Goal: Task Accomplishment & Management: Manage account settings

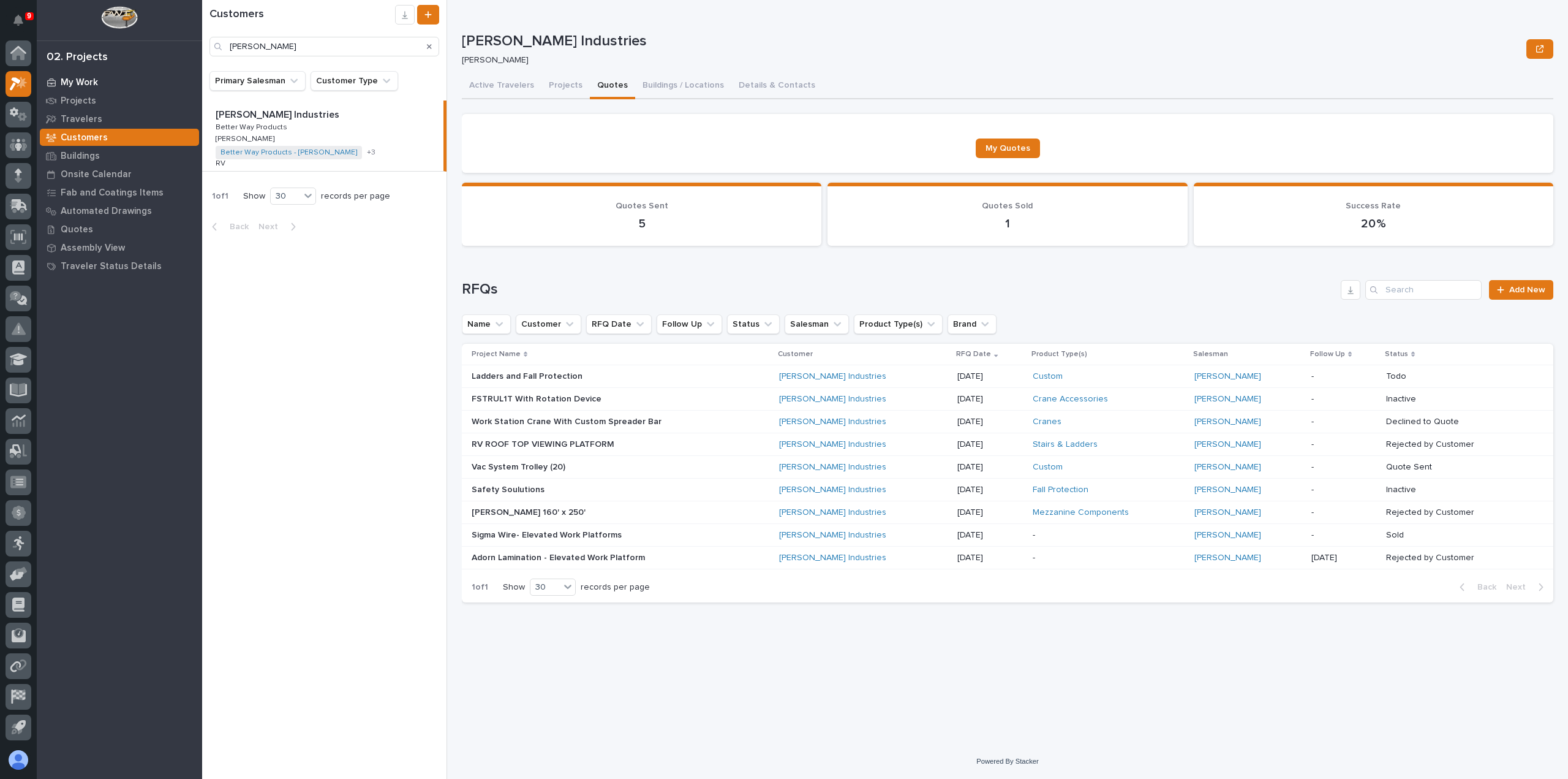
click at [115, 77] on div "My Work" at bounding box center [119, 81] width 159 height 17
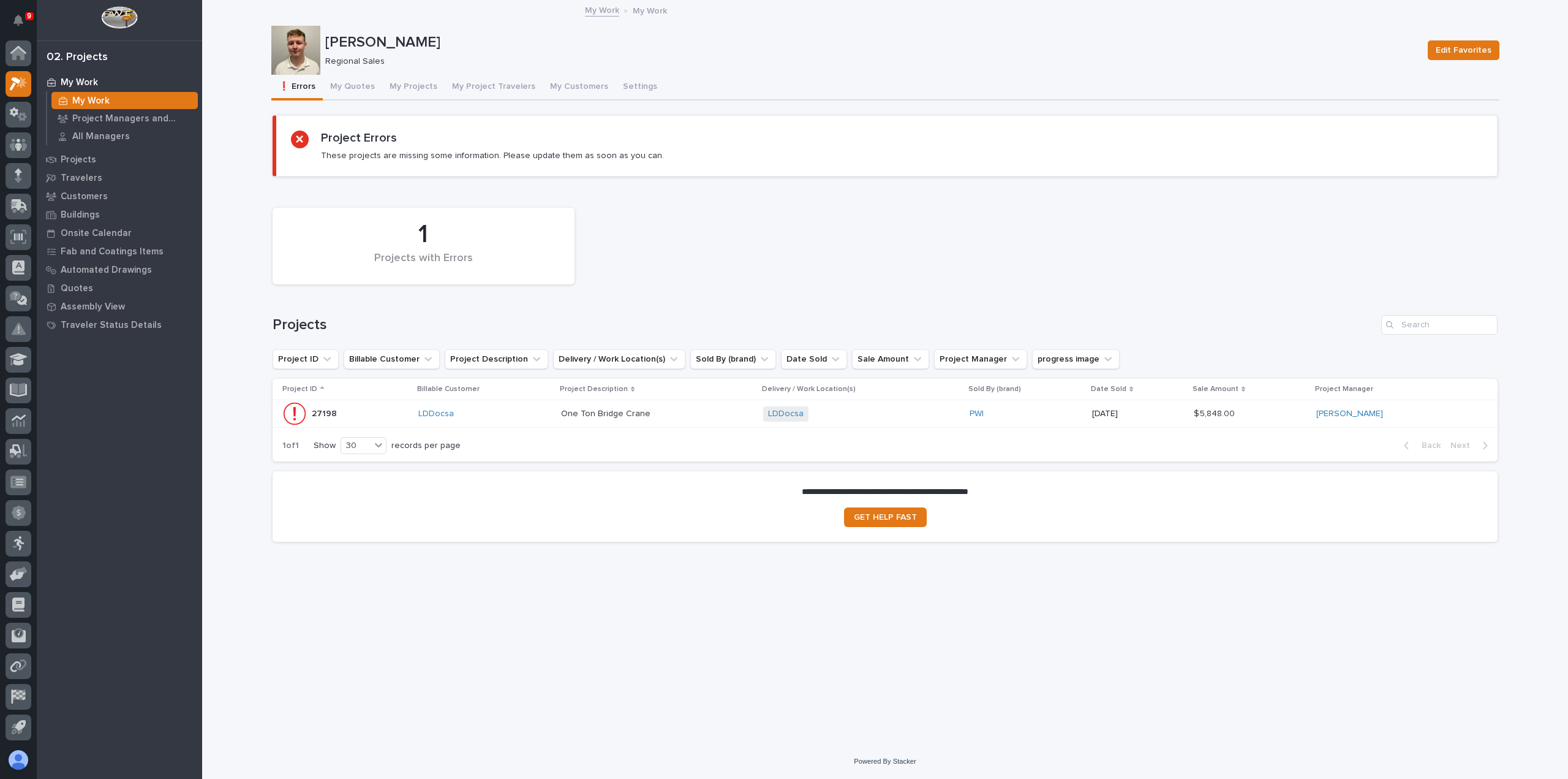
click at [680, 420] on div "One Ton Bridge Crane One Ton Bridge Crane" at bounding box center [658, 413] width 192 height 20
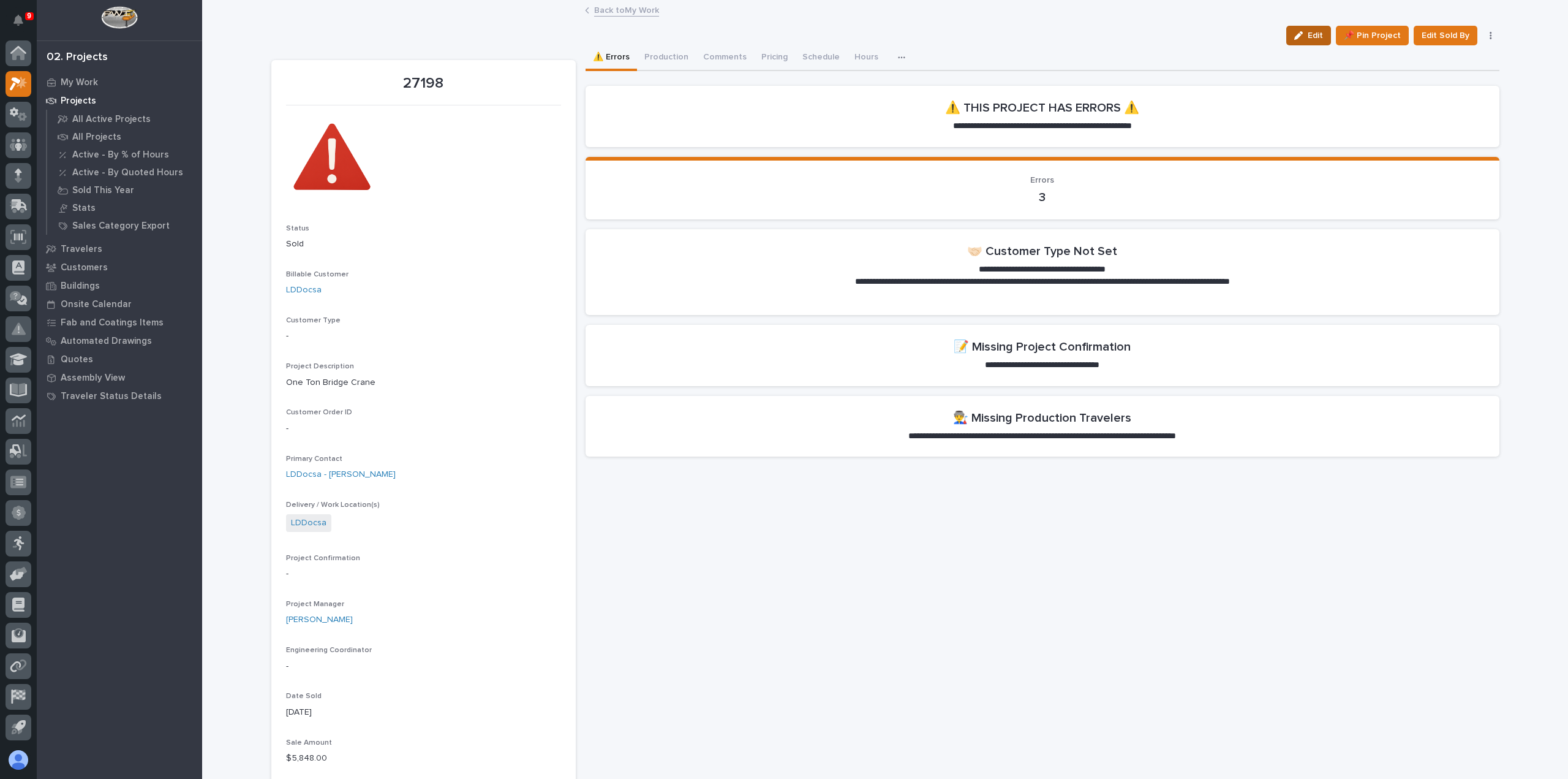
click at [1304, 39] on div "button" at bounding box center [1300, 35] width 13 height 9
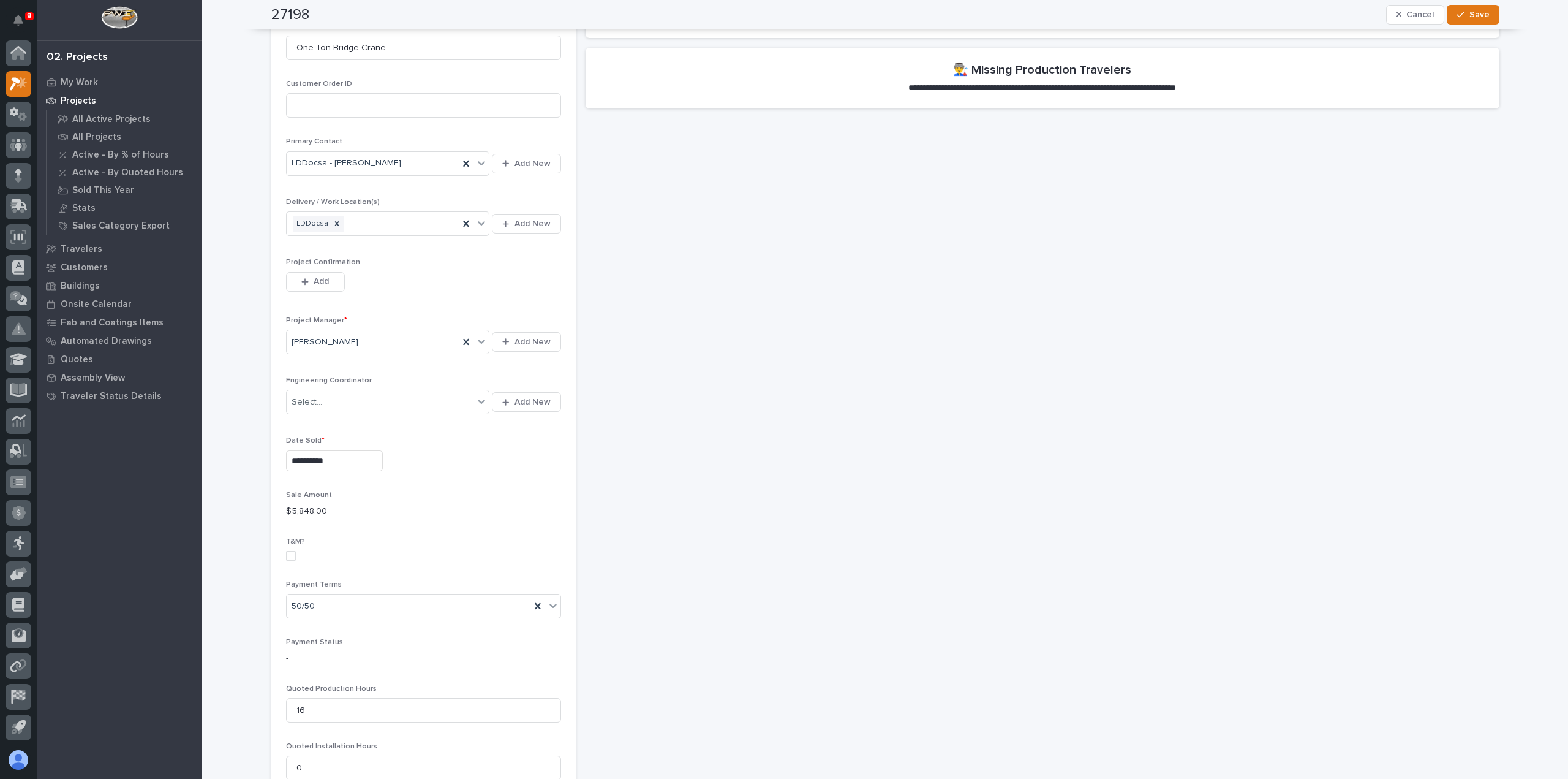
scroll to position [367, 0]
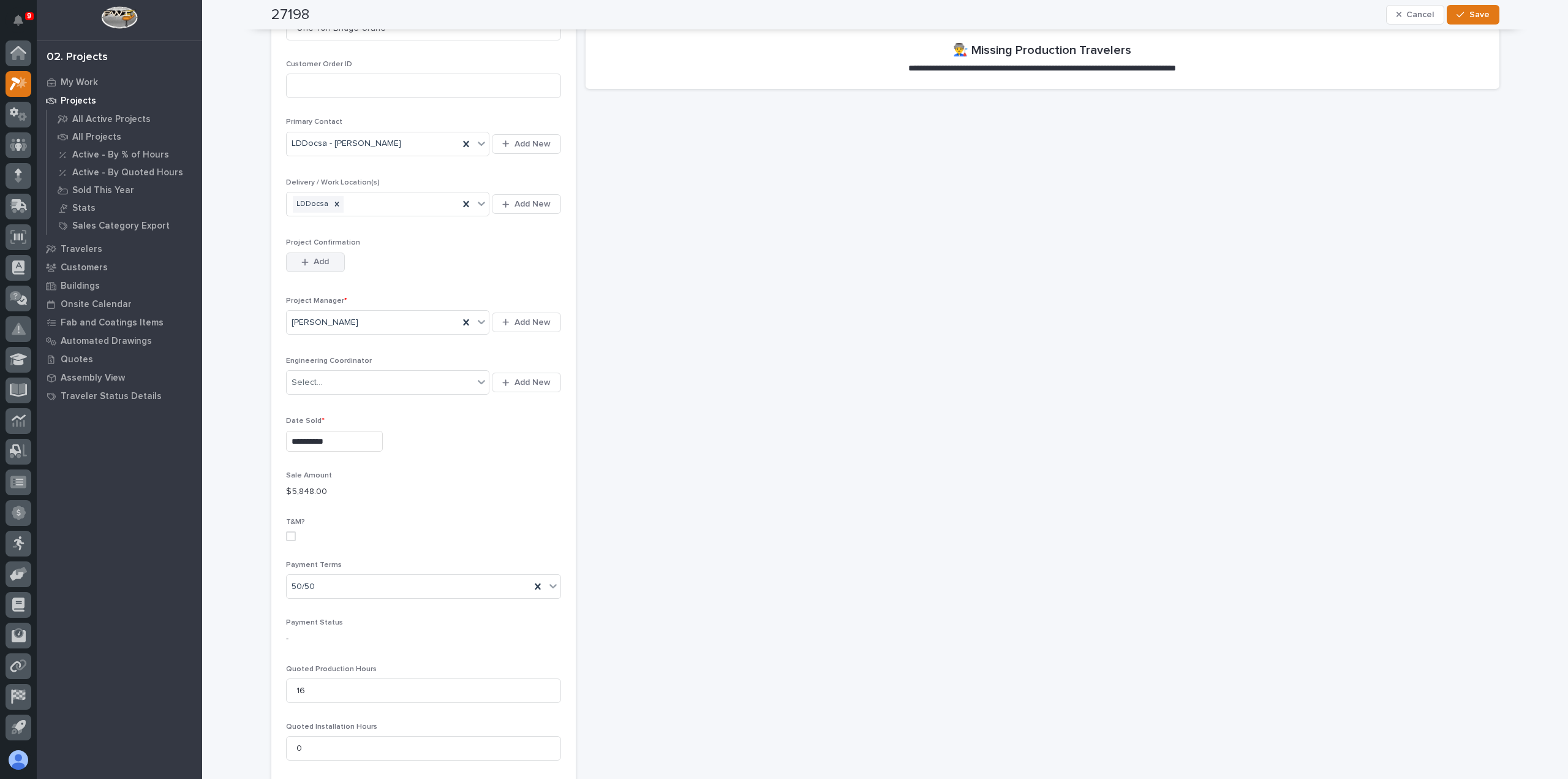
click at [300, 264] on button "Add" at bounding box center [315, 262] width 59 height 19
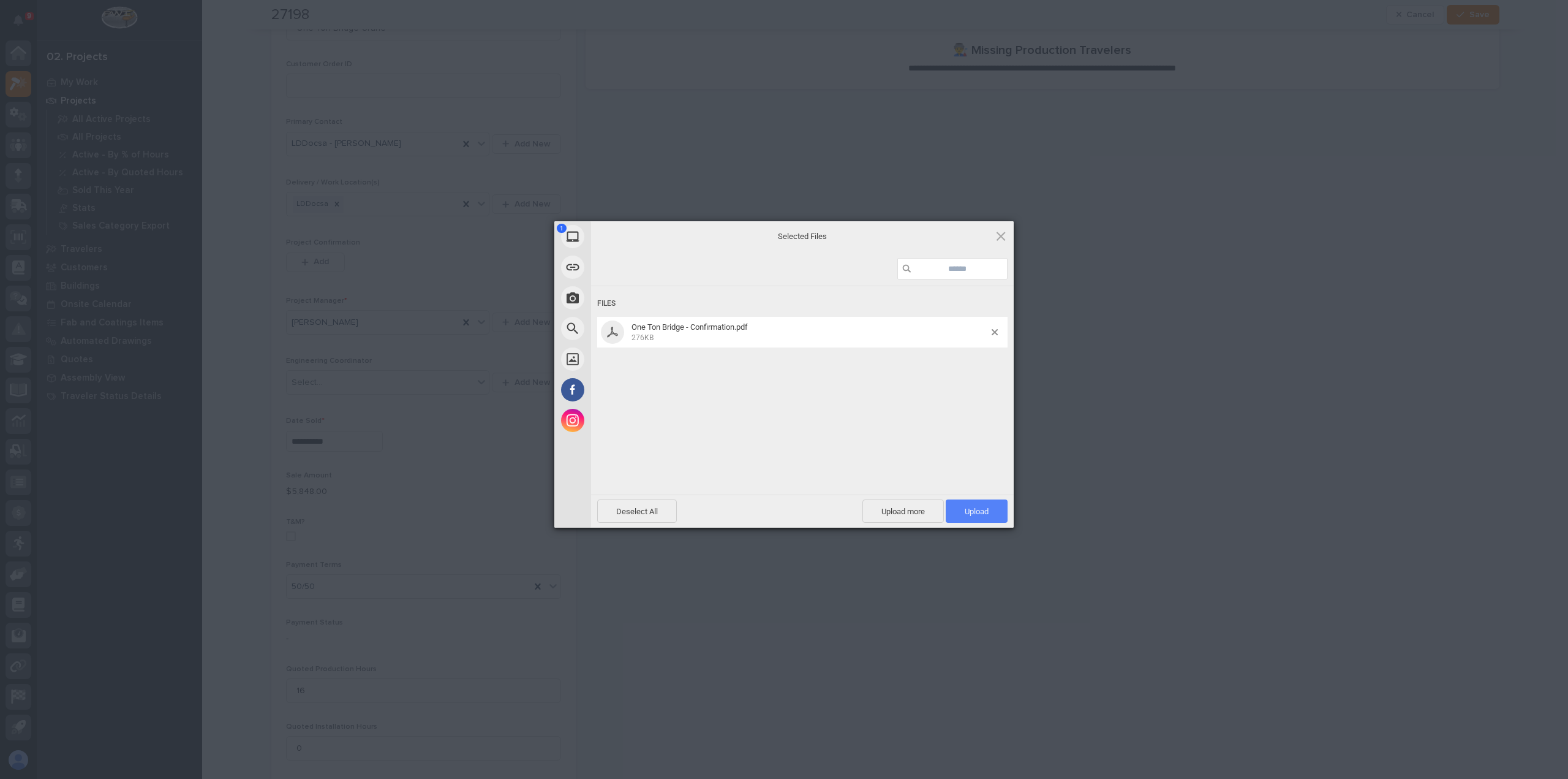
click at [977, 508] on span "Upload 1" at bounding box center [976, 511] width 24 height 9
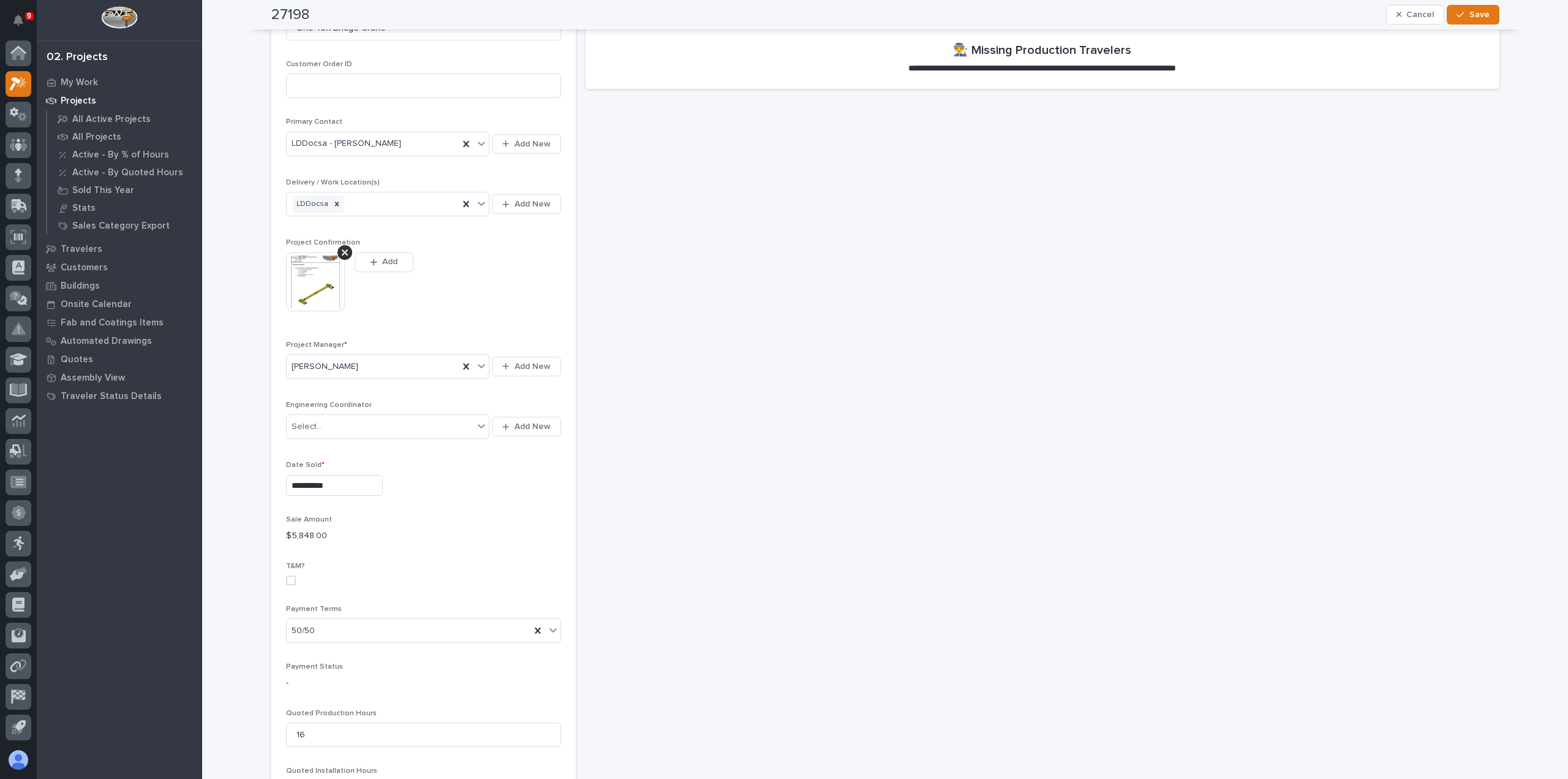
scroll to position [390, 0]
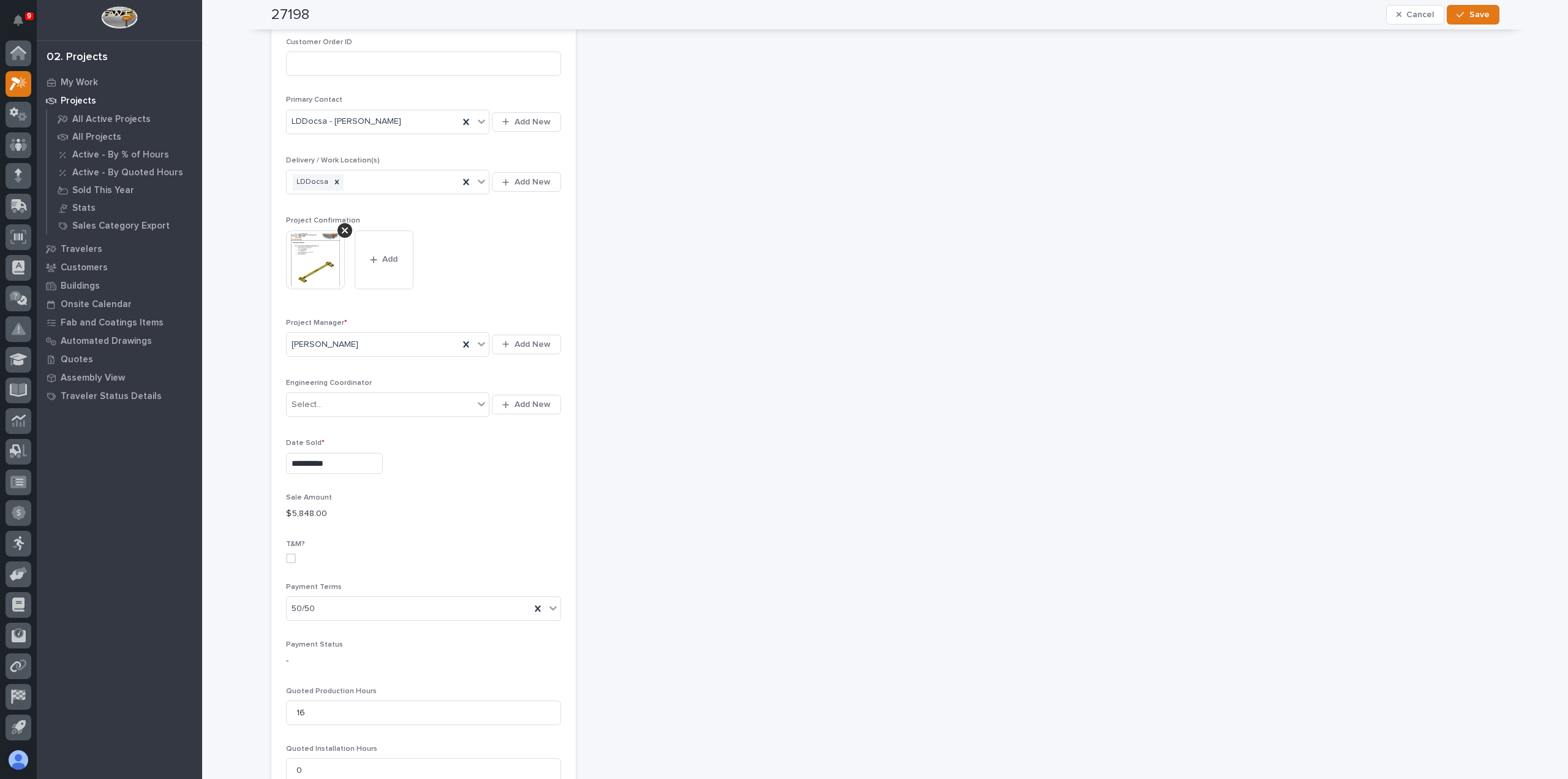
click at [296, 246] on img at bounding box center [315, 260] width 59 height 59
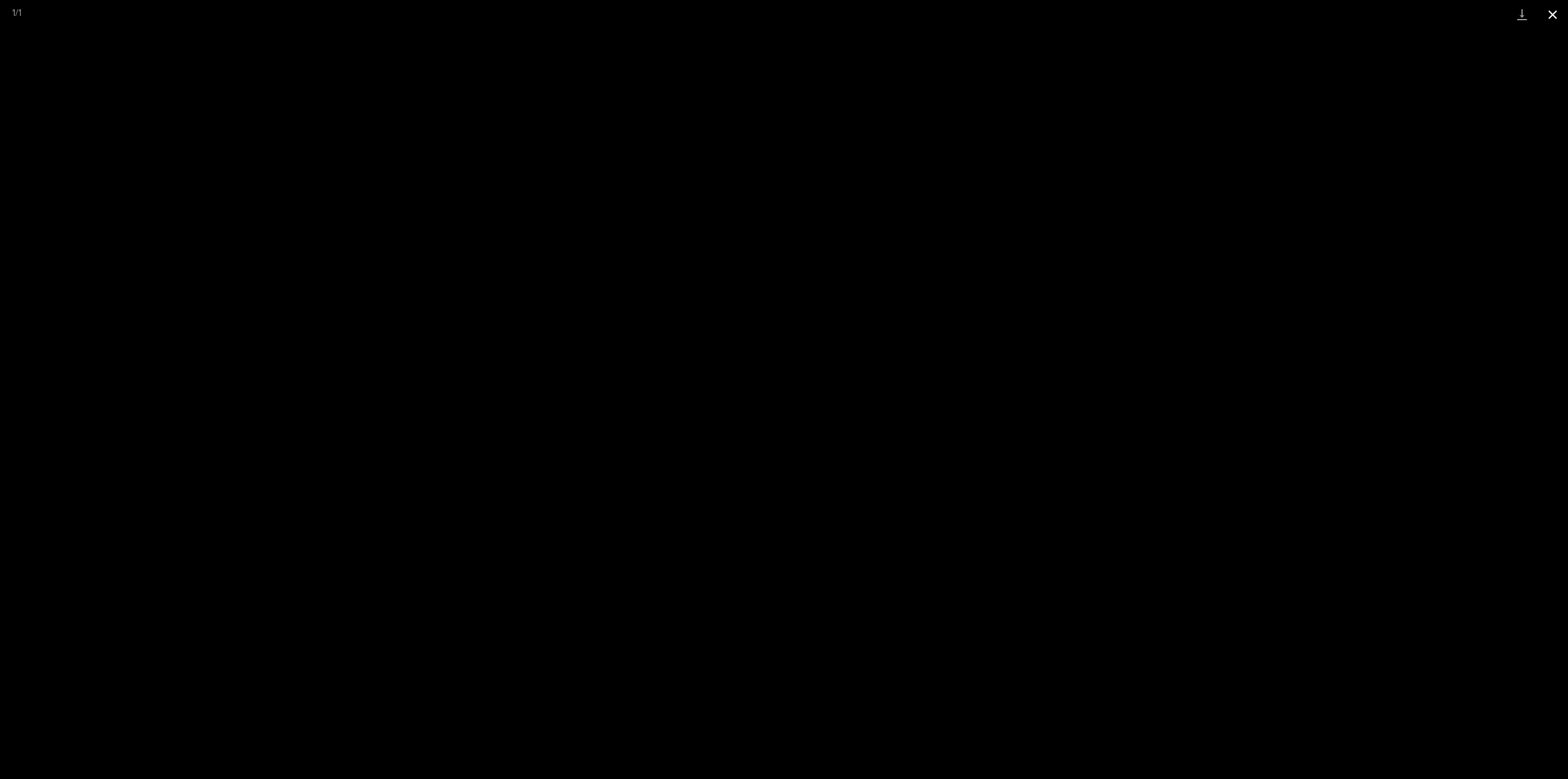
click at [1554, 18] on button "Close gallery" at bounding box center [1552, 14] width 31 height 29
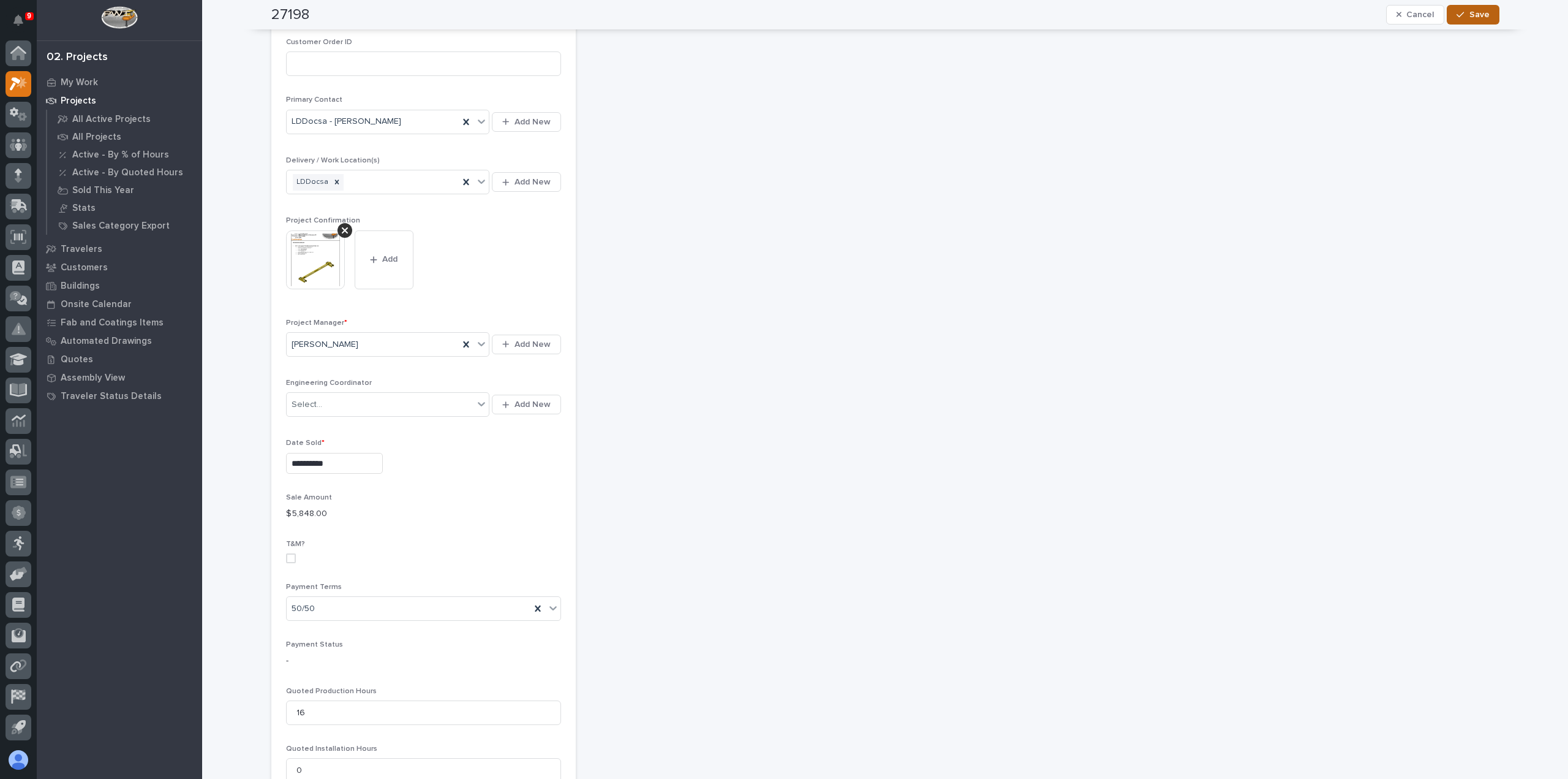
click at [1450, 18] on button "Save" at bounding box center [1473, 15] width 52 height 19
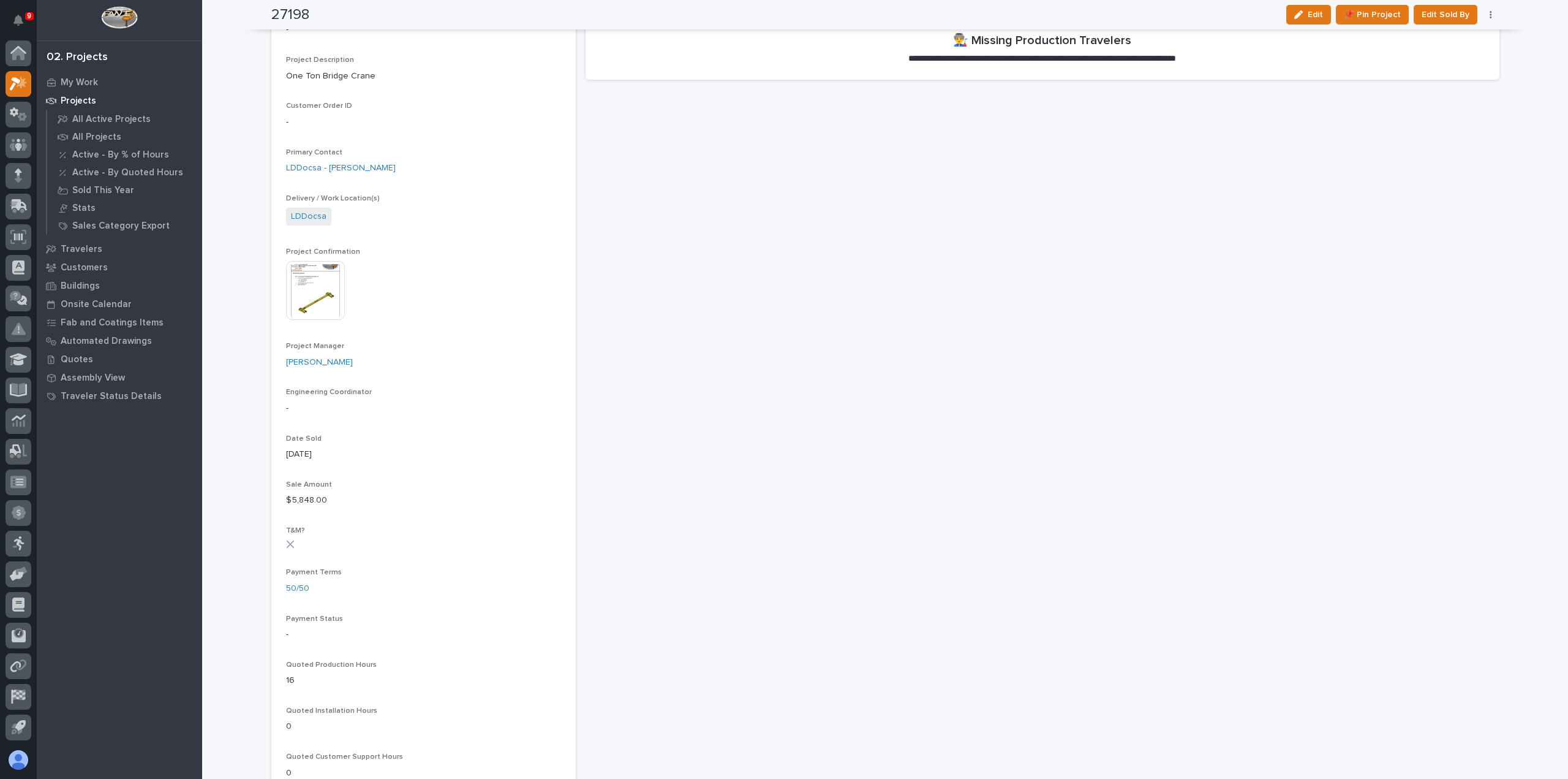
scroll to position [0, 0]
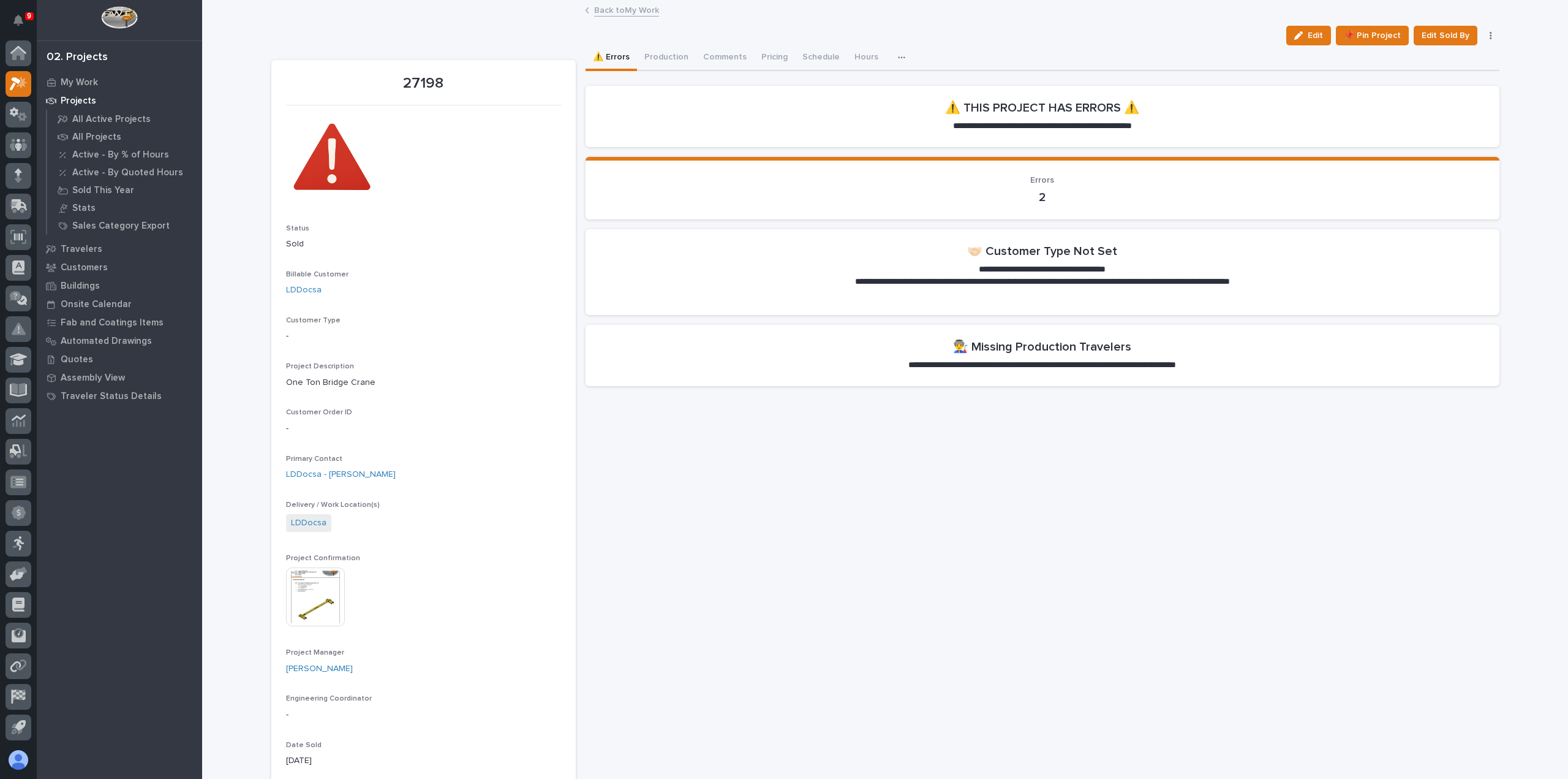
click at [607, 3] on link "Back to My Work" at bounding box center [627, 10] width 65 height 14
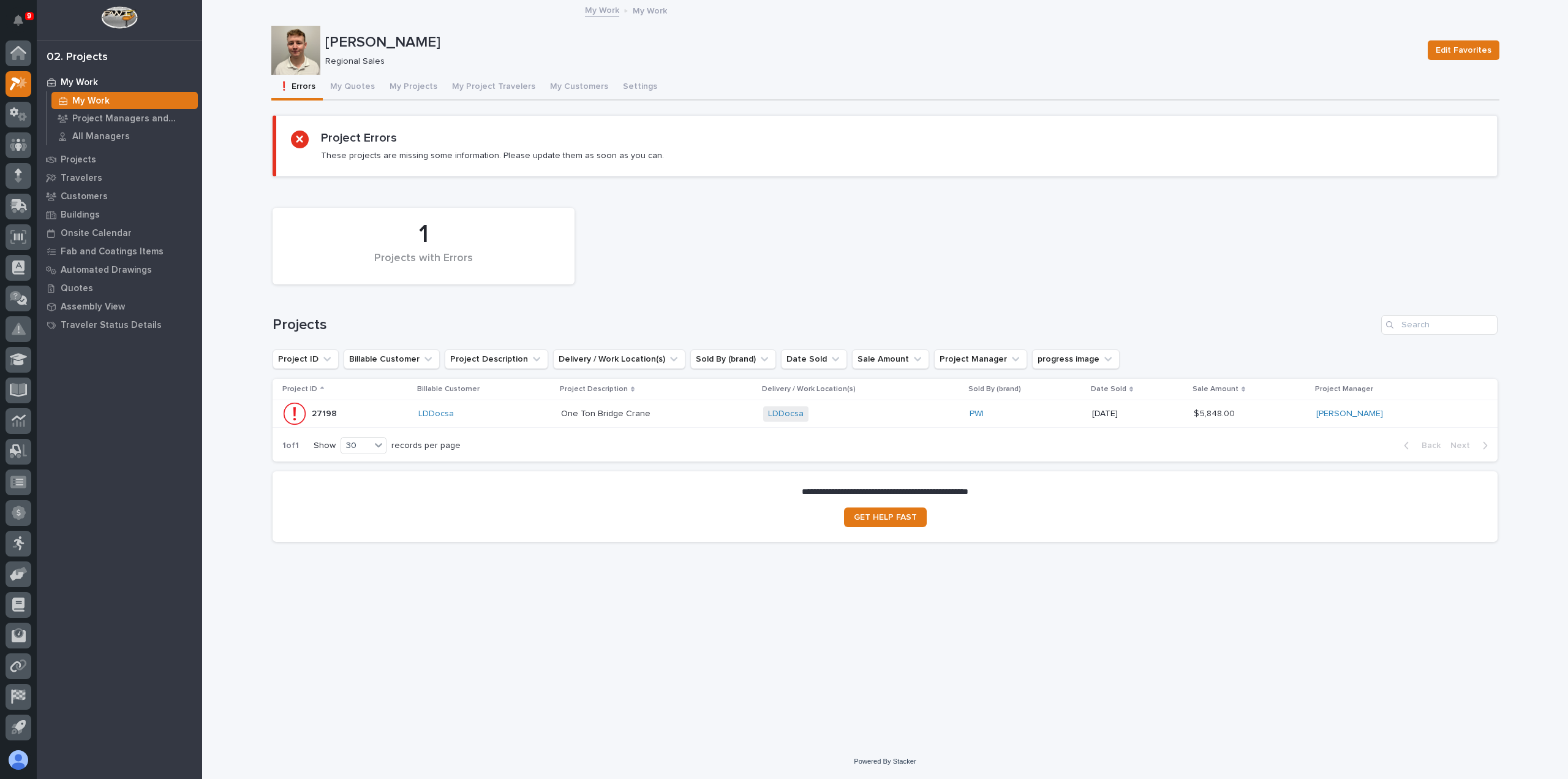
click at [543, 416] on div "LDDocsa" at bounding box center [485, 414] width 133 height 11
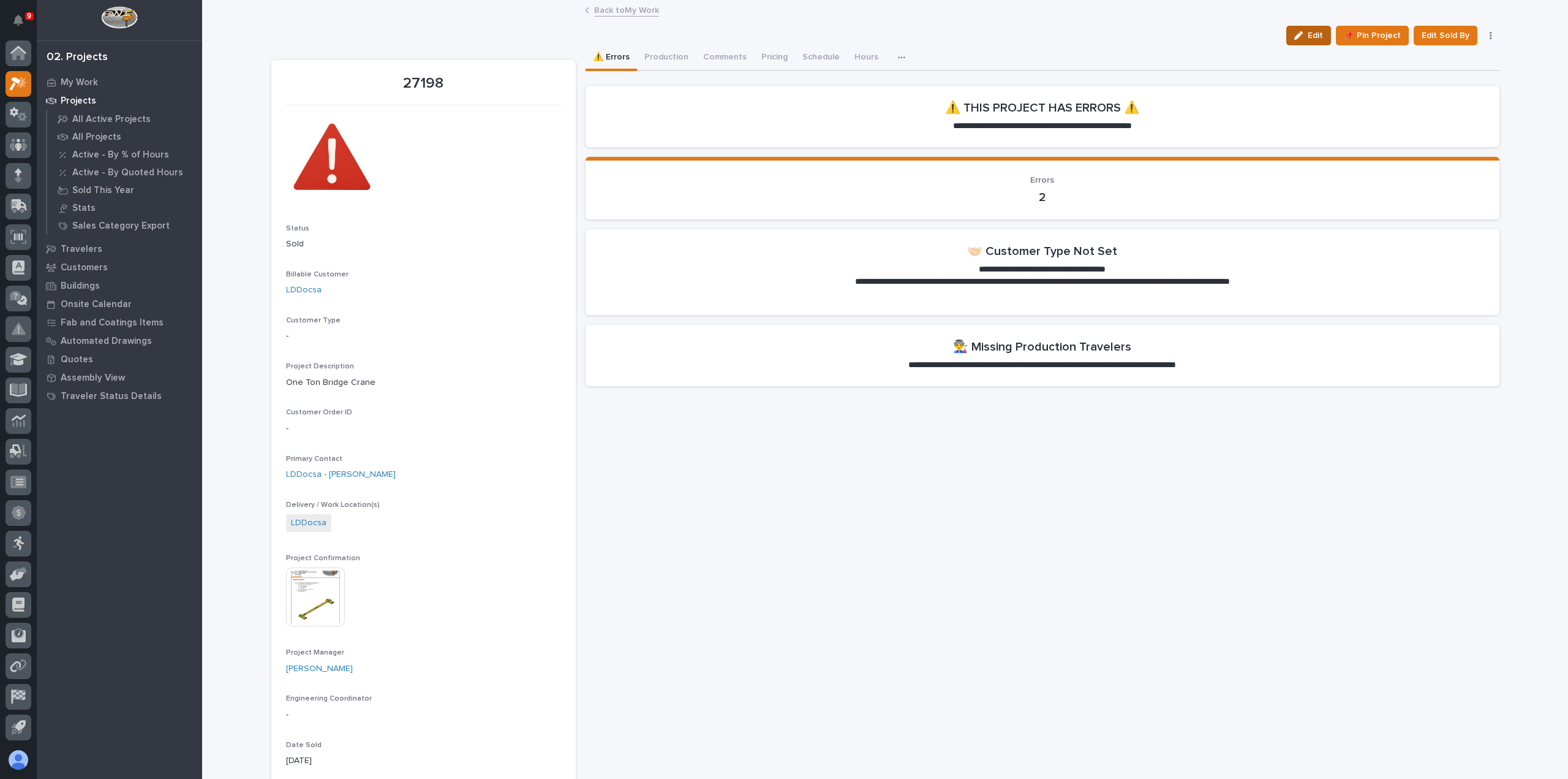
click at [1314, 36] on span "Edit" at bounding box center [1315, 35] width 15 height 11
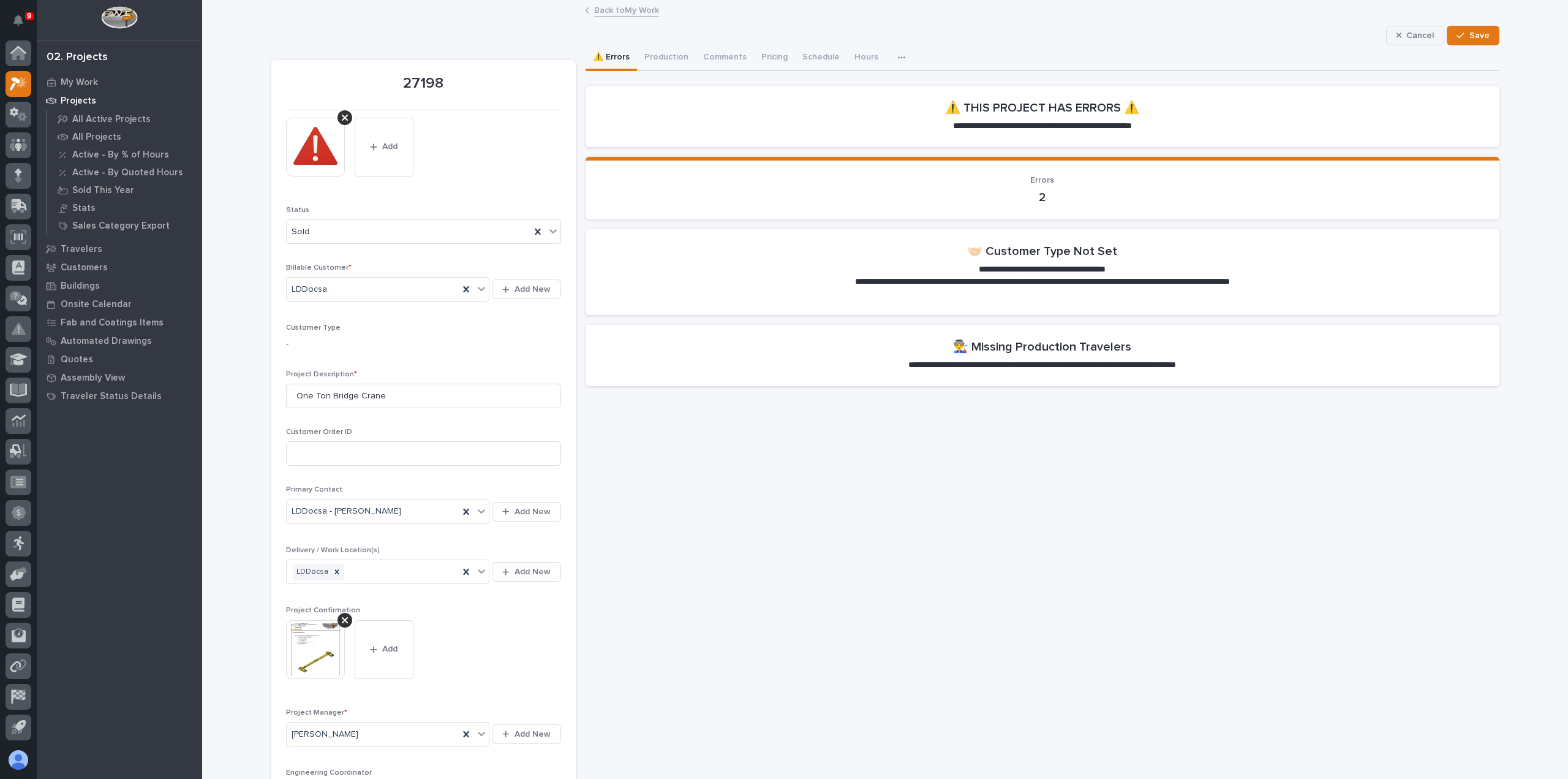
click at [1425, 37] on span "Cancel" at bounding box center [1420, 35] width 27 height 11
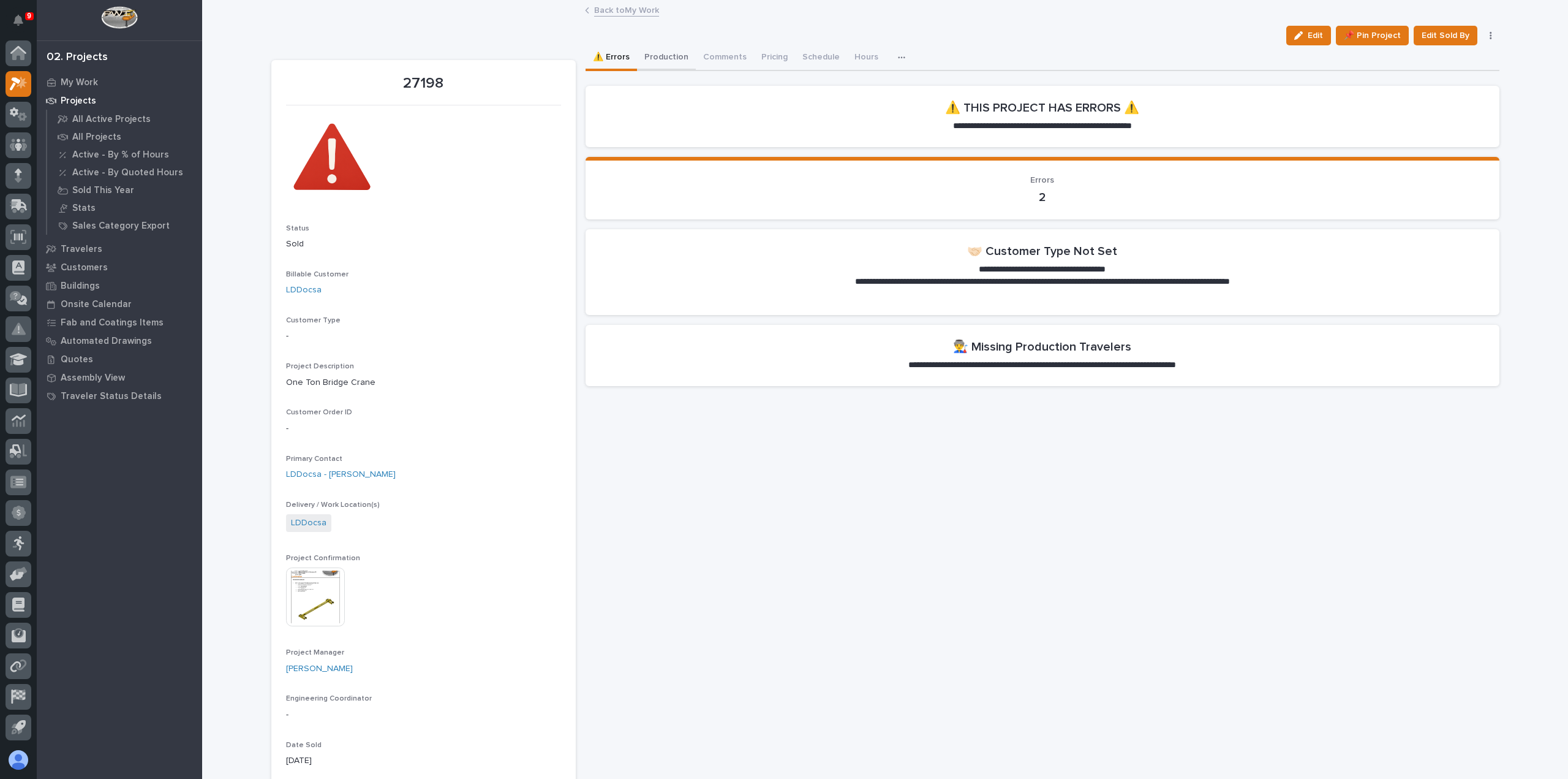
click at [676, 59] on button "Production" at bounding box center [667, 57] width 59 height 26
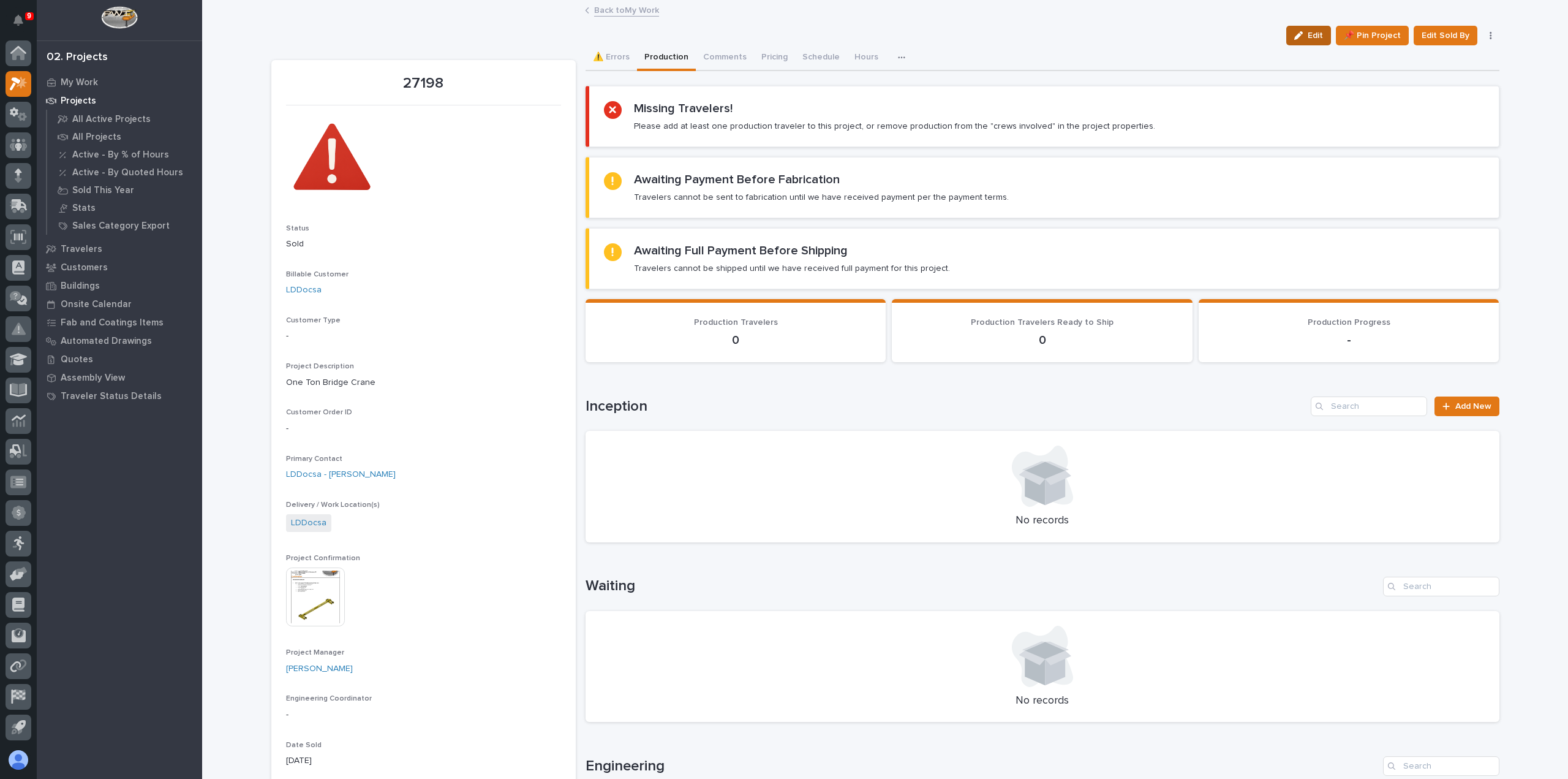
click at [1302, 31] on icon "button" at bounding box center [1299, 35] width 9 height 9
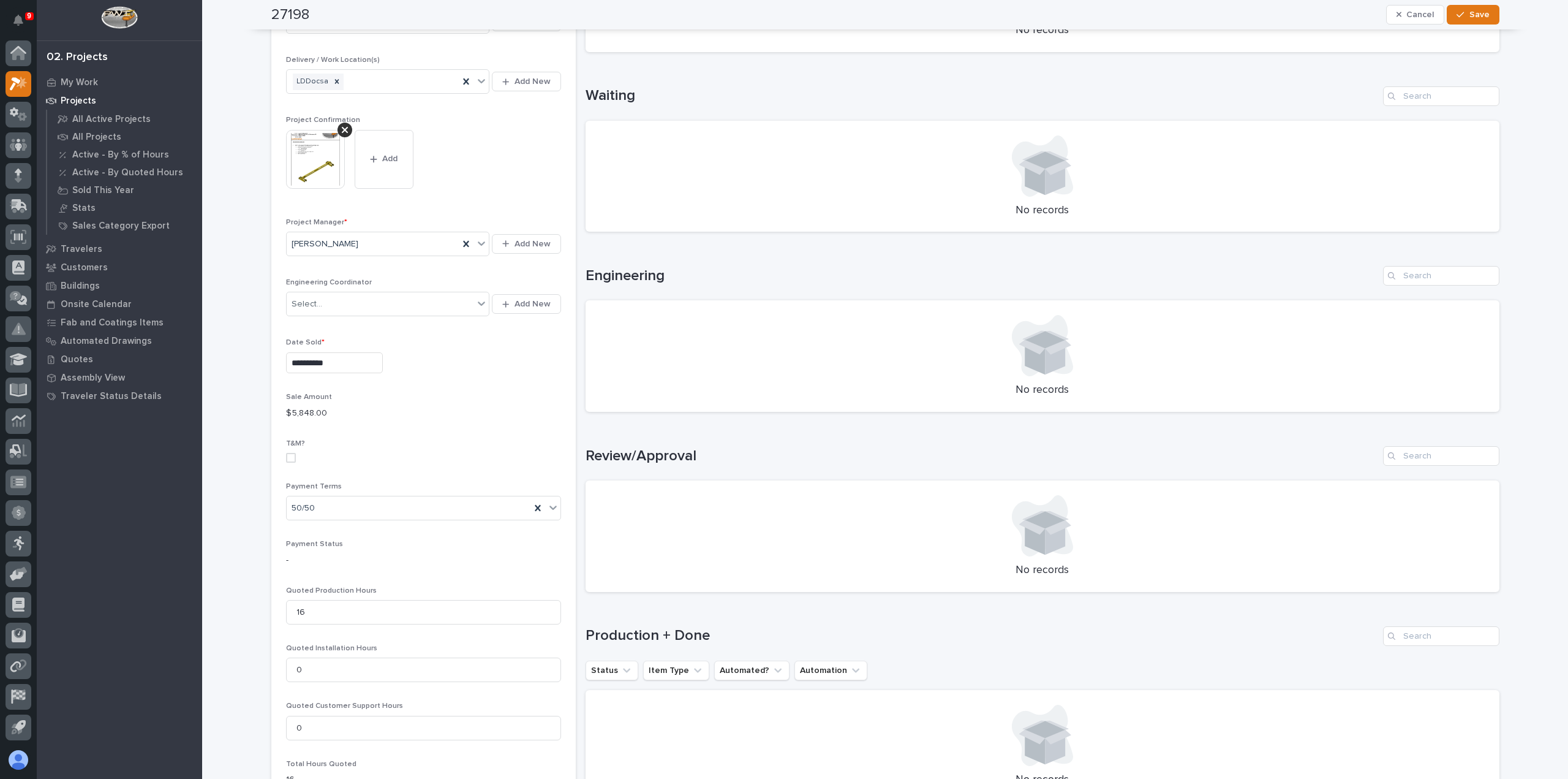
scroll to position [613, 0]
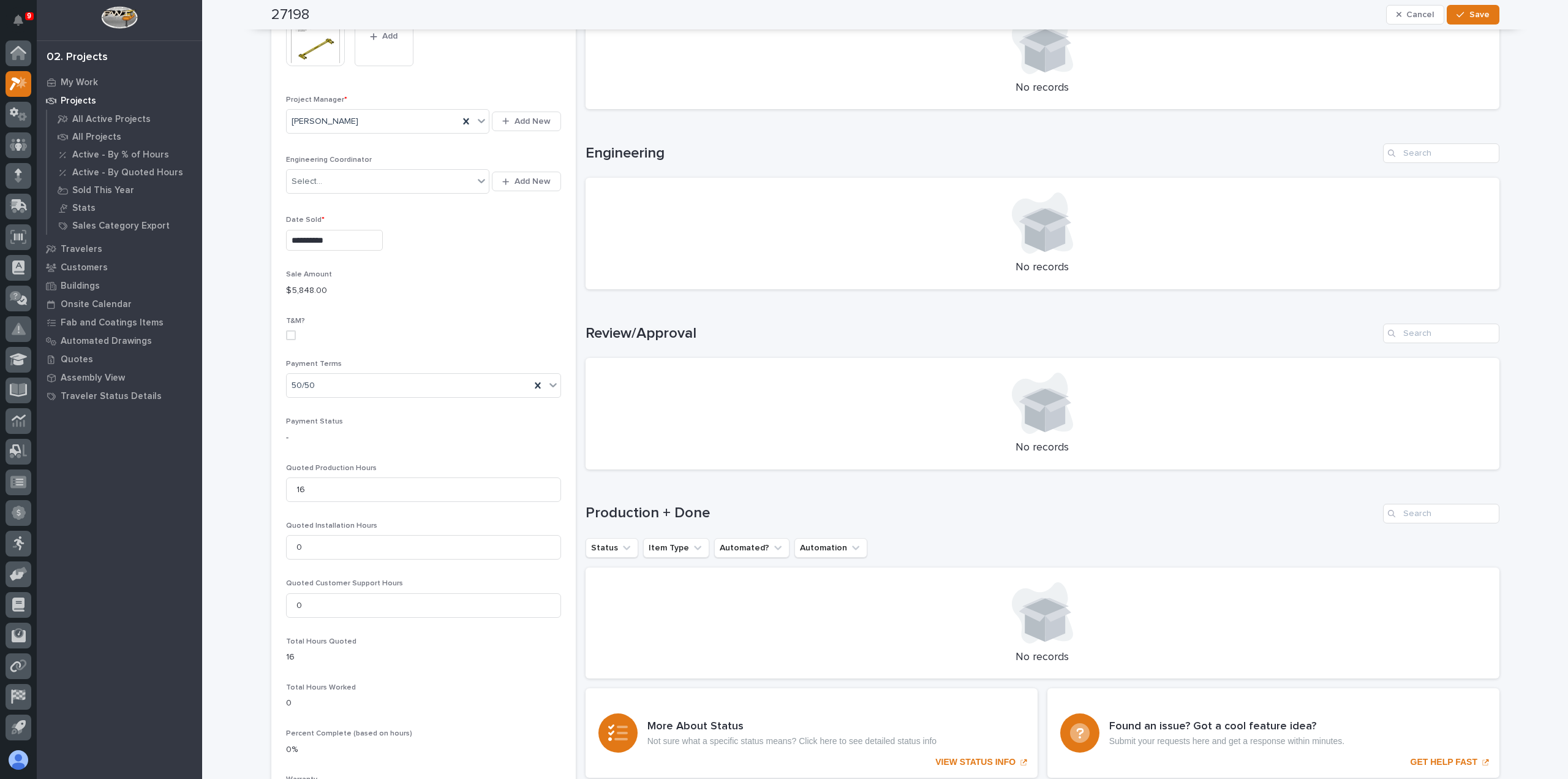
click at [315, 287] on p "$ 5,848.00" at bounding box center [424, 291] width 275 height 13
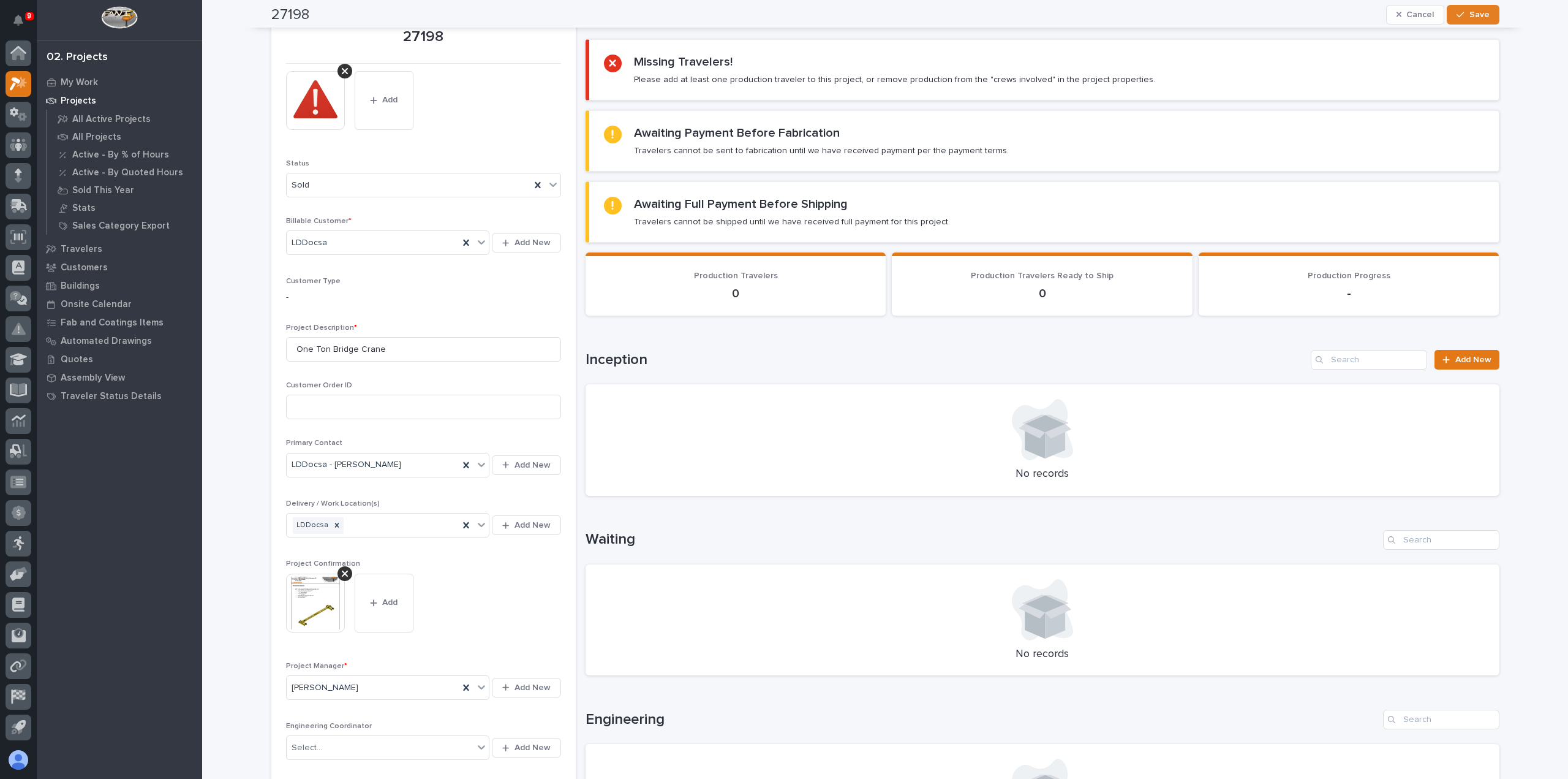
scroll to position [0, 0]
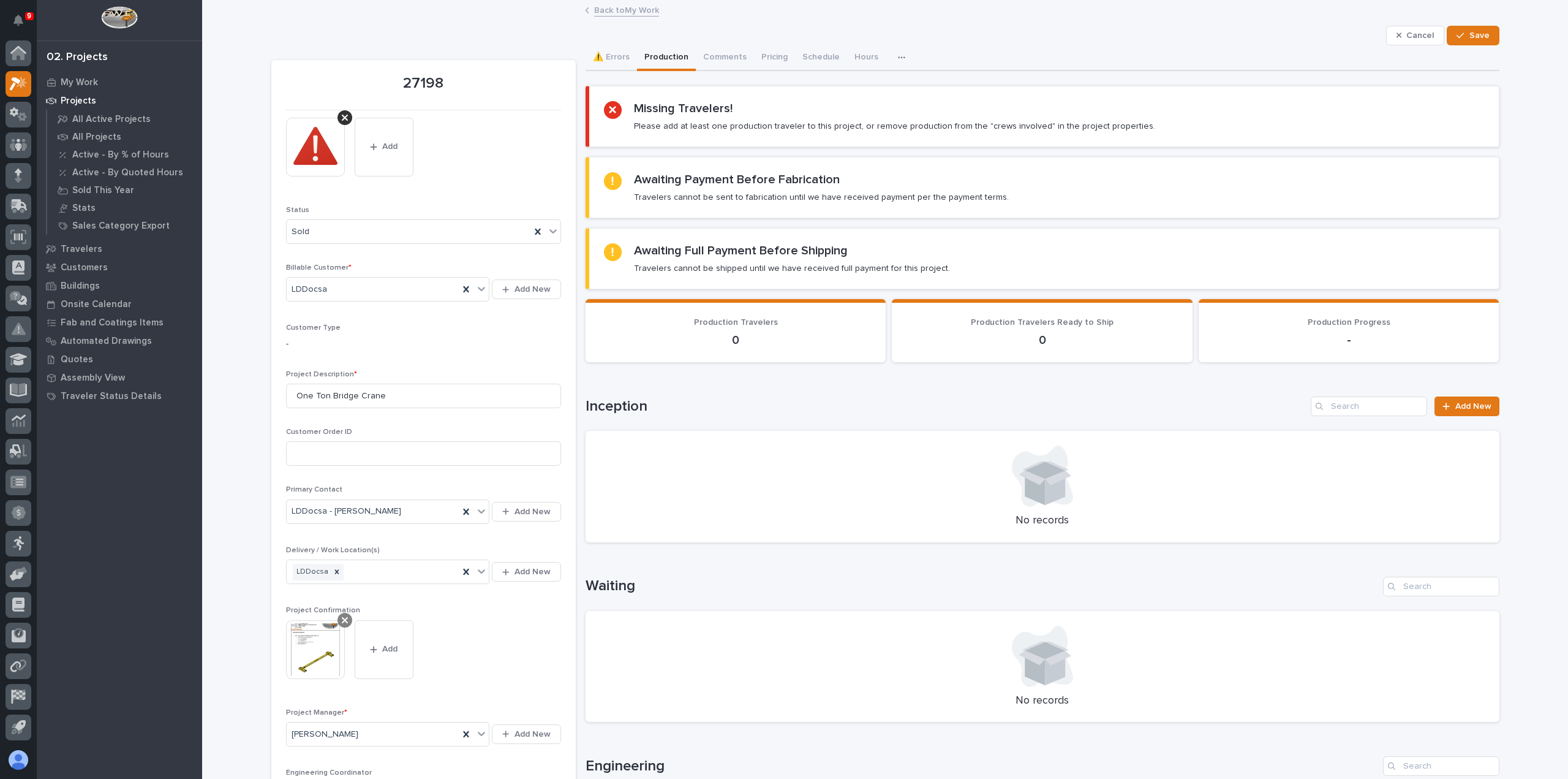
click at [343, 615] on div at bounding box center [344, 620] width 15 height 15
click at [298, 635] on button "Add" at bounding box center [315, 630] width 59 height 19
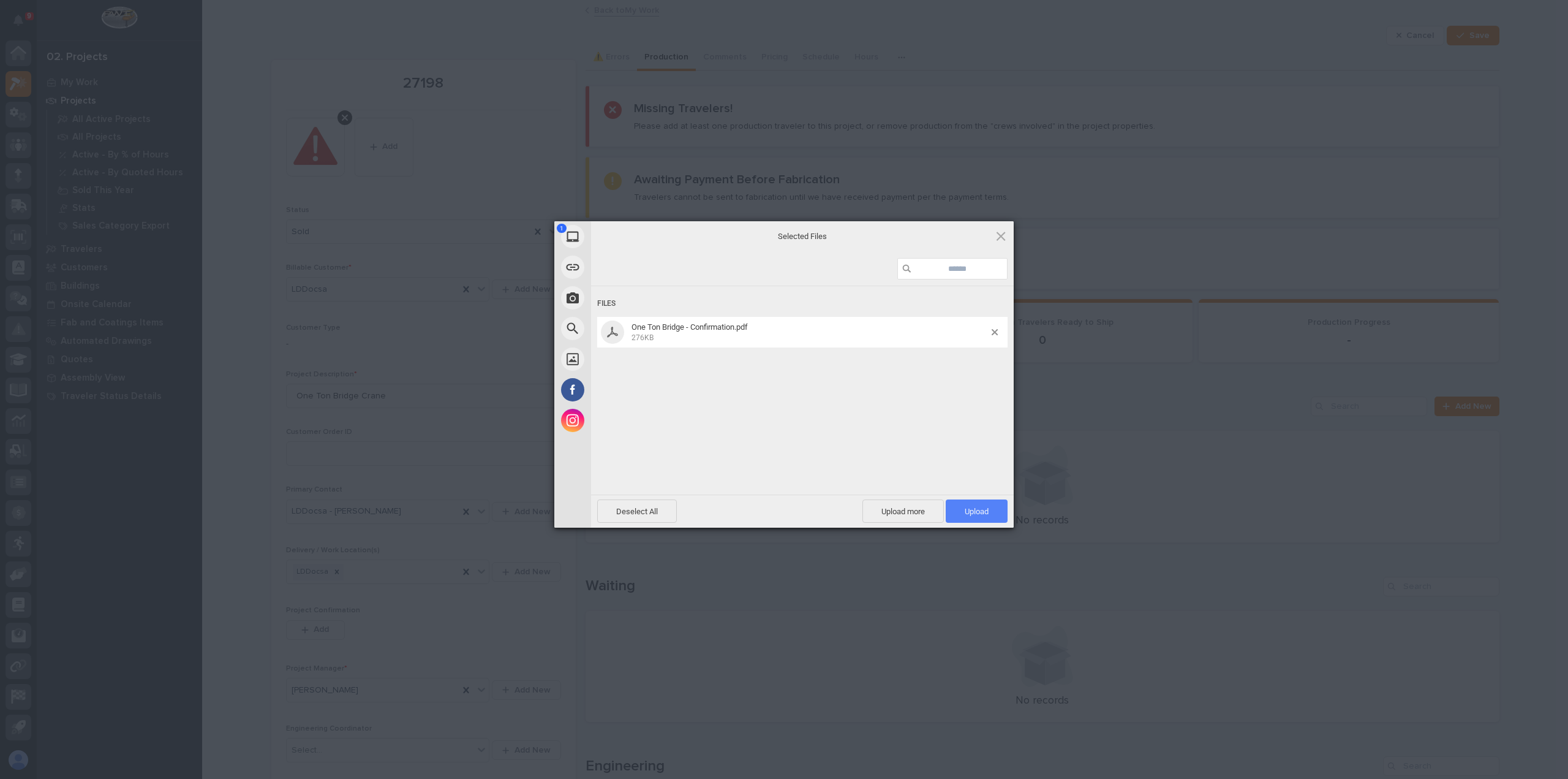
click at [979, 513] on span "Upload 1" at bounding box center [976, 511] width 24 height 9
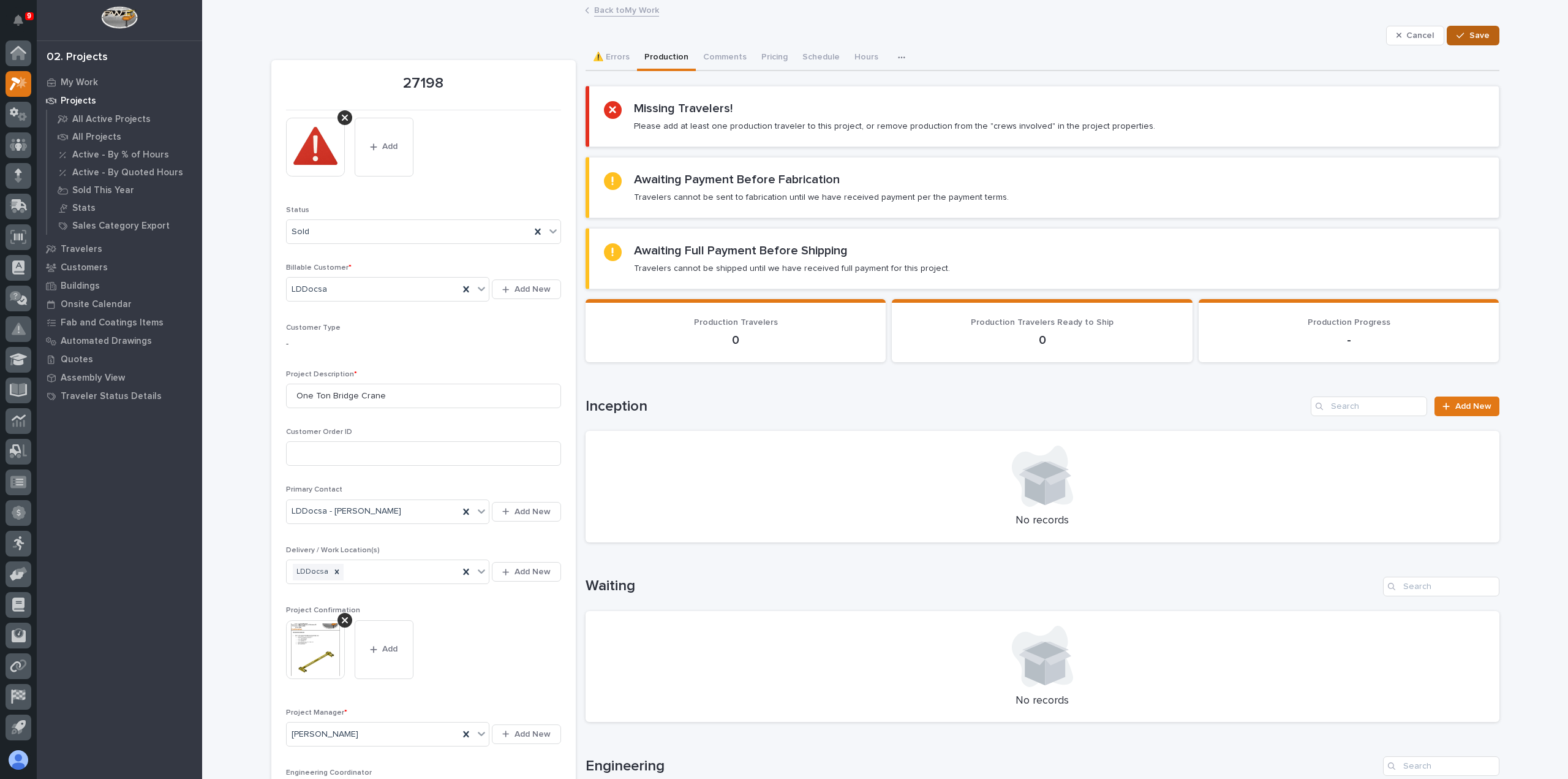
click at [1491, 37] on button "Save" at bounding box center [1473, 35] width 52 height 19
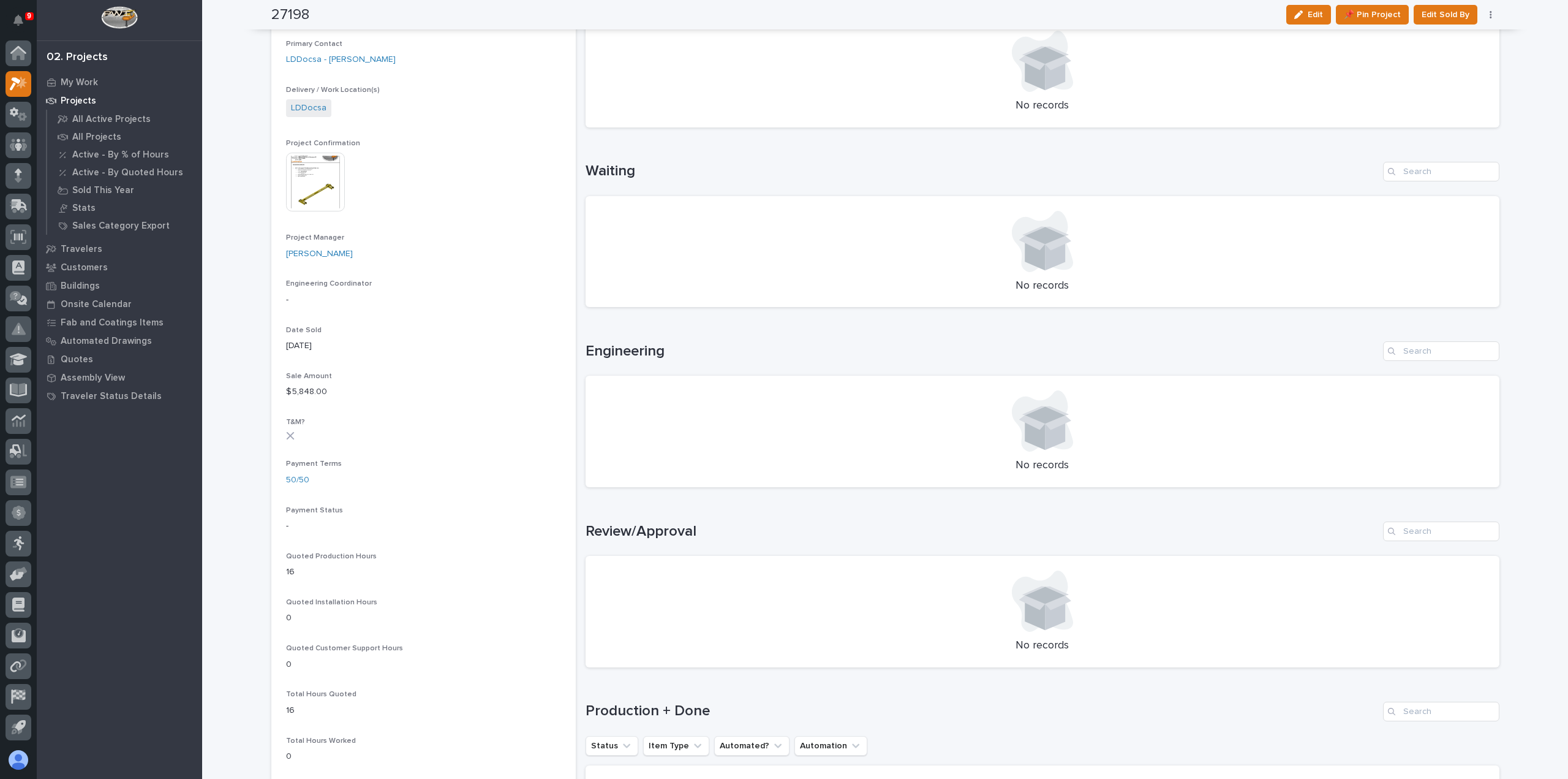
scroll to position [429, 0]
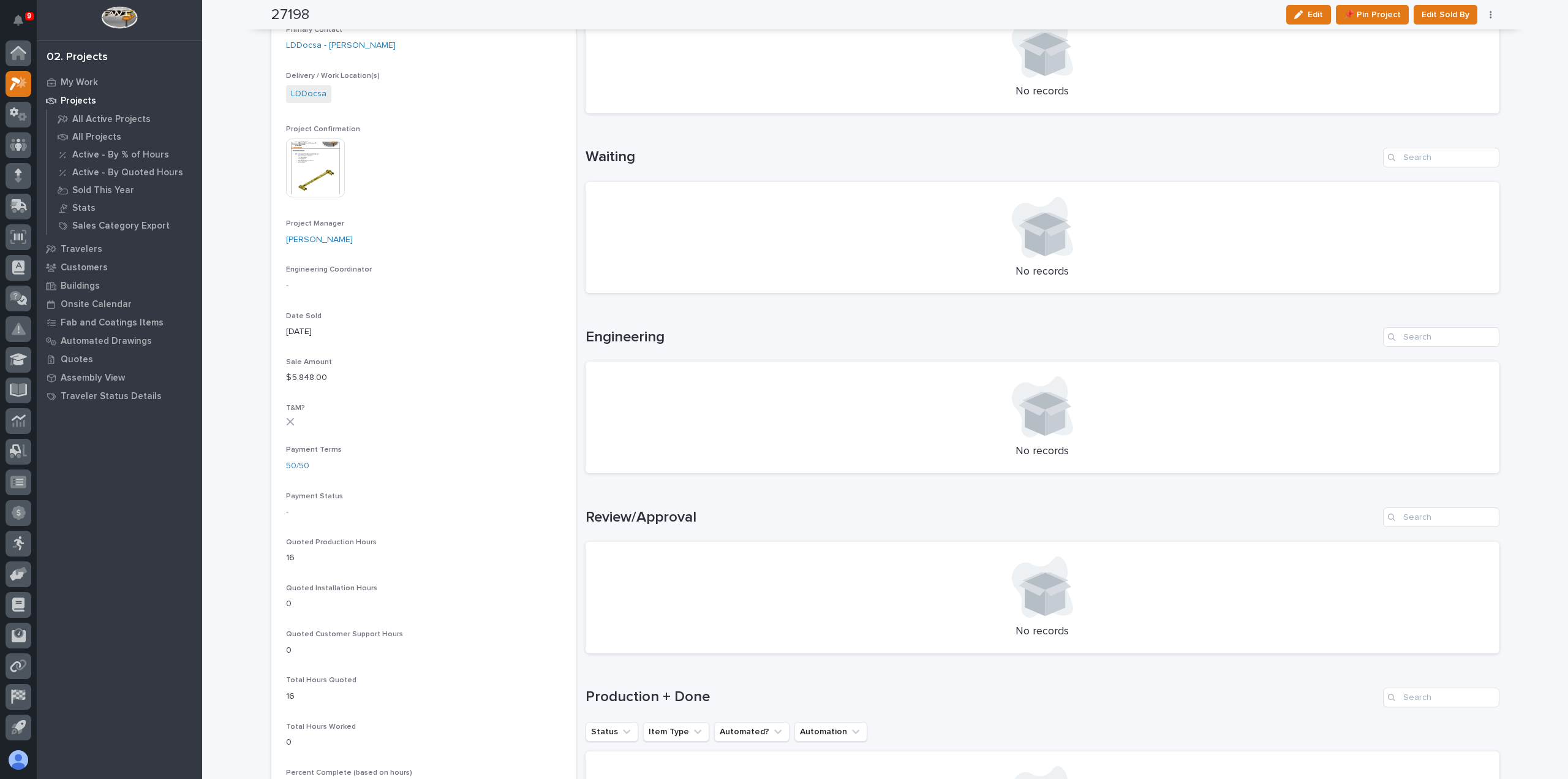
click at [1489, 11] on button "button" at bounding box center [1490, 15] width 17 height 9
click at [1304, 8] on button "Edit" at bounding box center [1308, 15] width 45 height 19
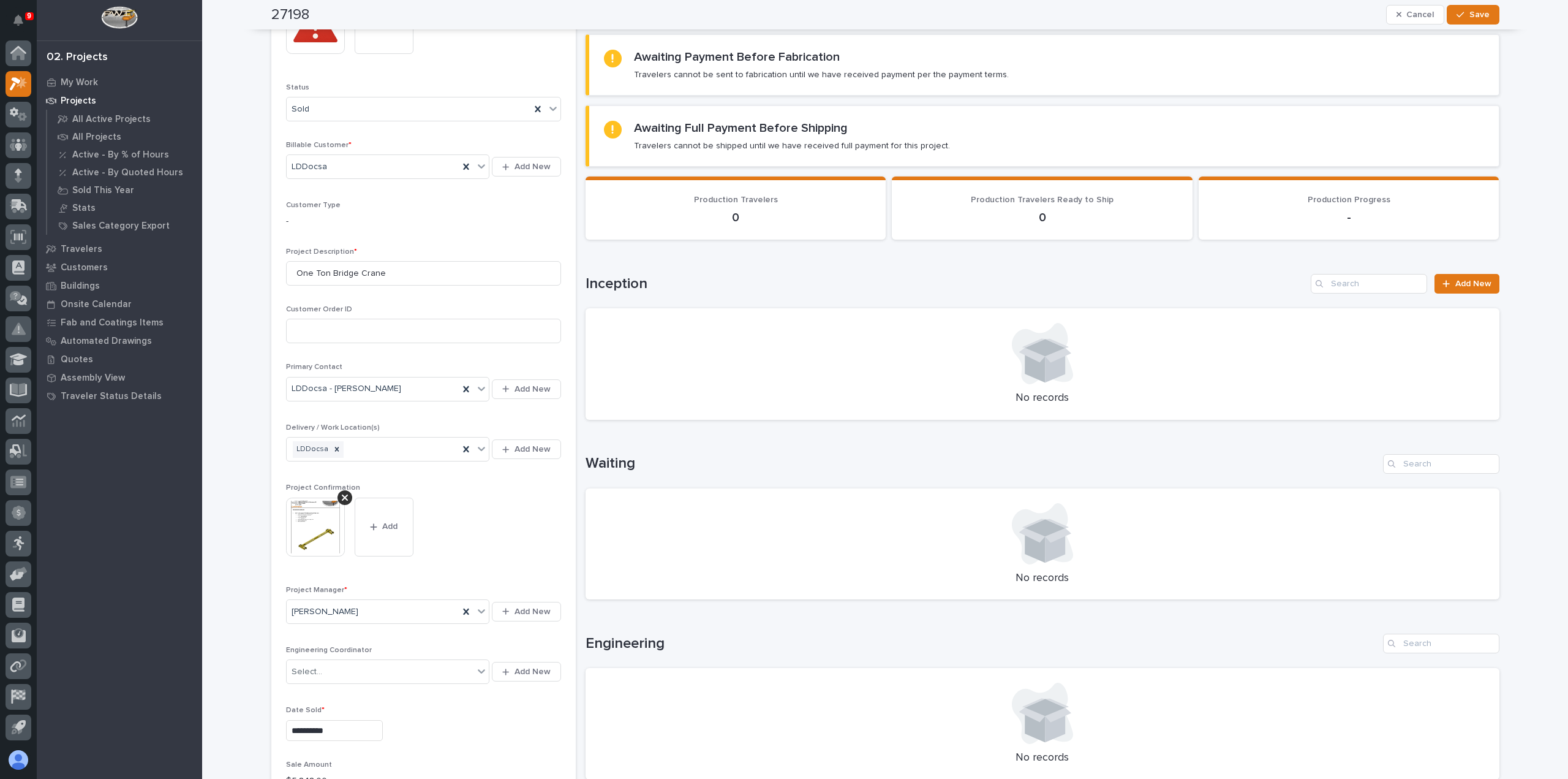
scroll to position [0, 0]
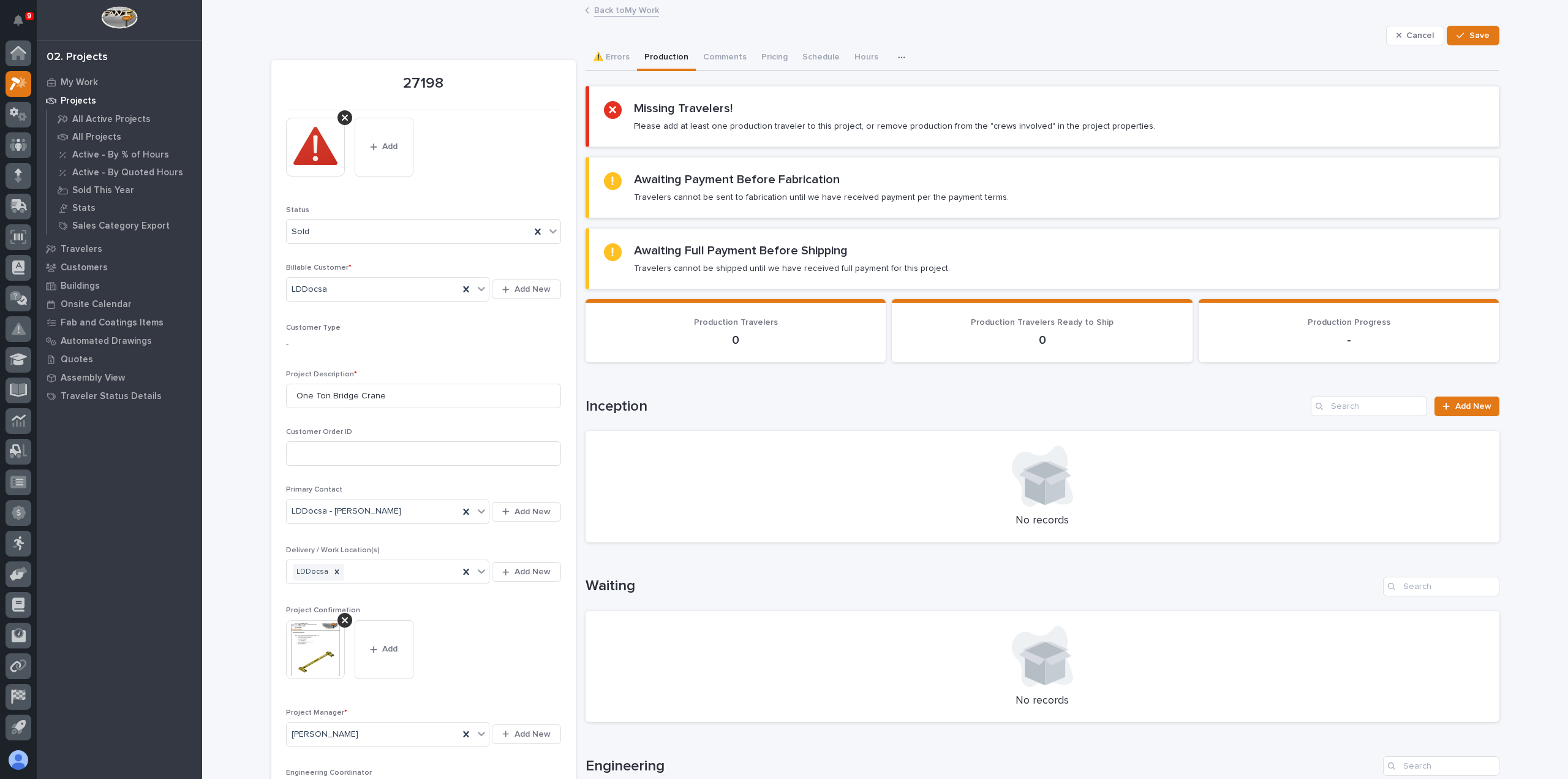
click at [642, 14] on link "Back to My Work" at bounding box center [627, 10] width 65 height 14
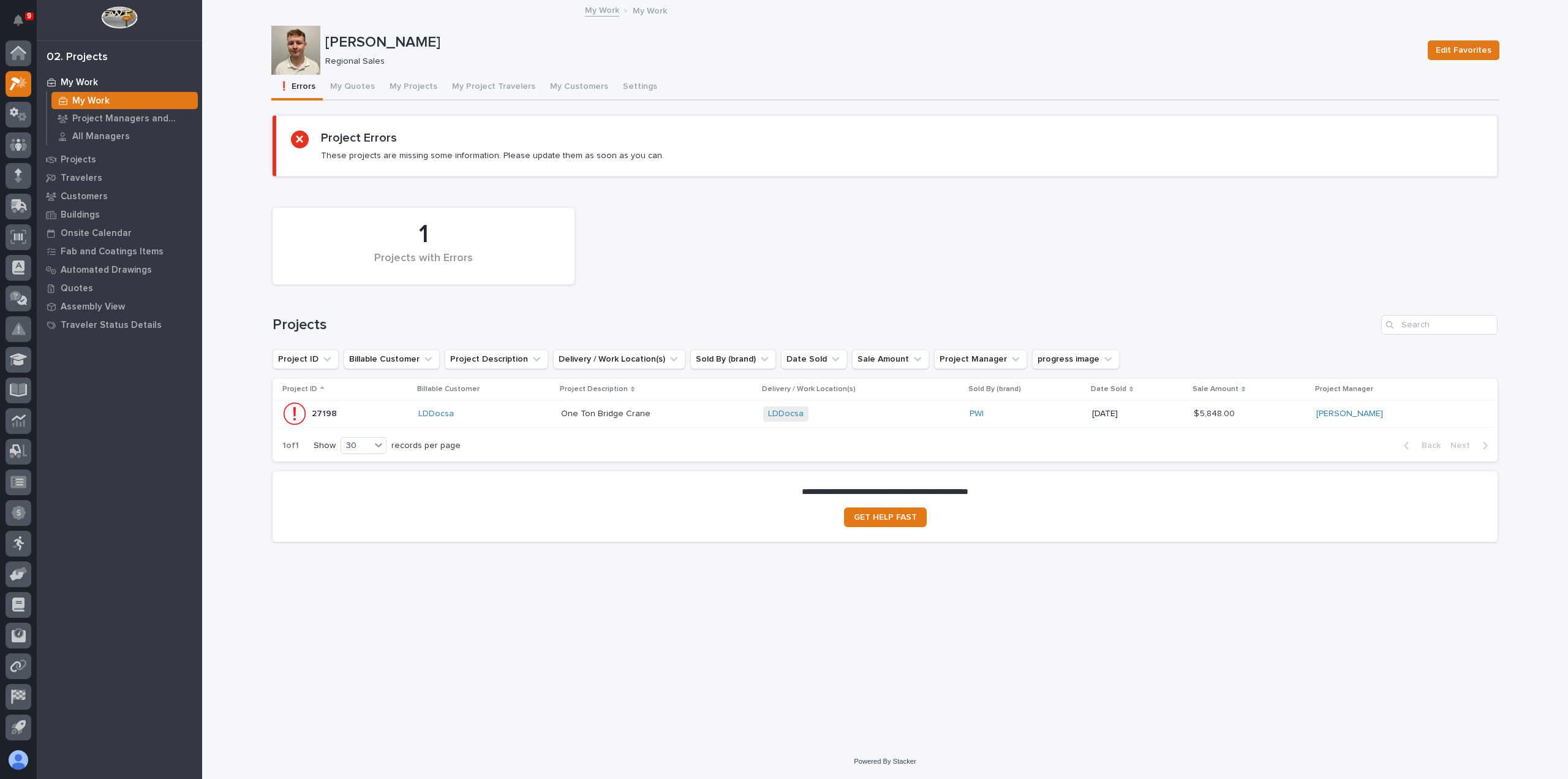
click at [1221, 416] on p "$ 5,848.00" at bounding box center [1215, 412] width 43 height 13
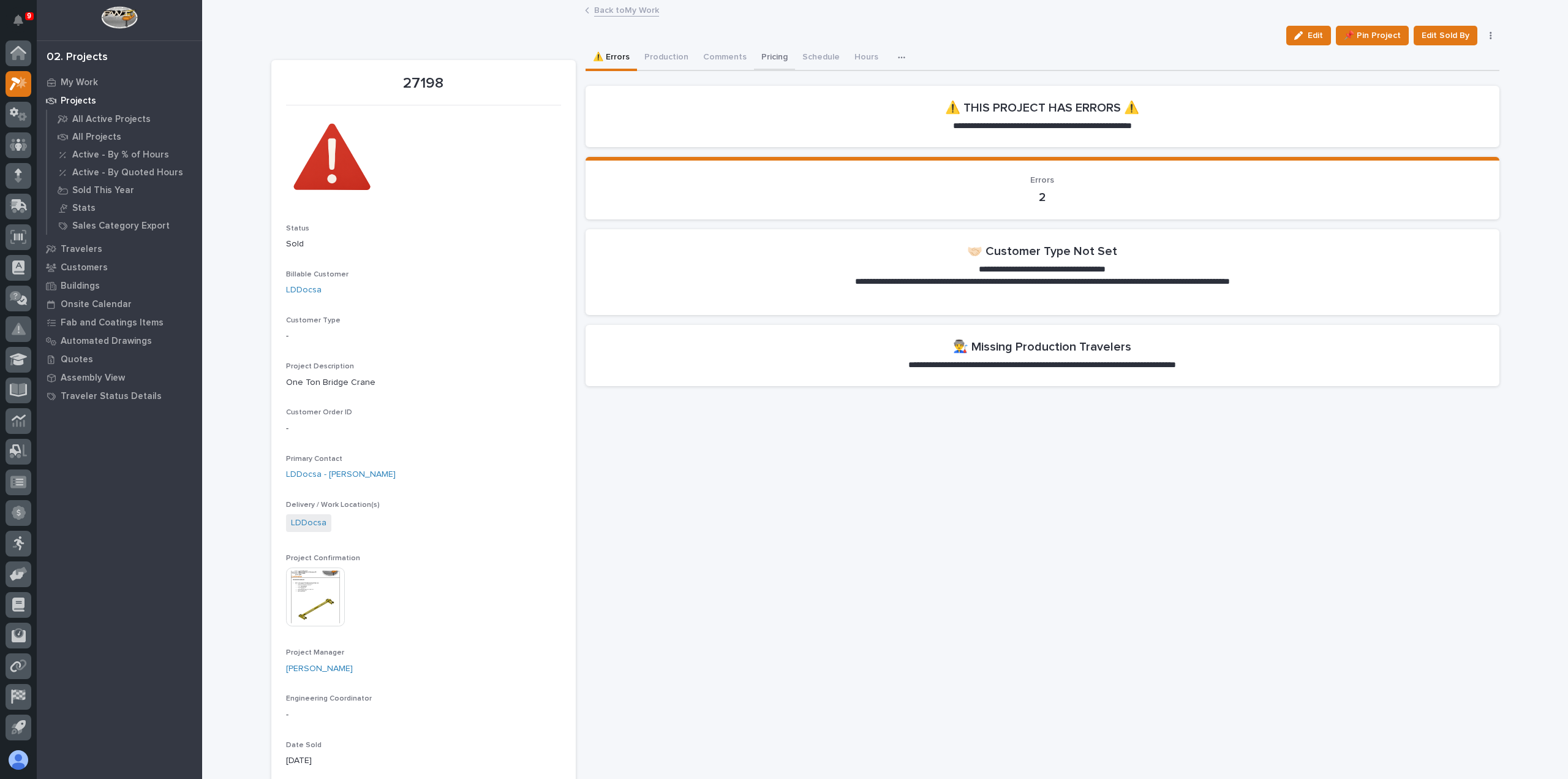
click at [780, 60] on button "Pricing" at bounding box center [774, 57] width 41 height 26
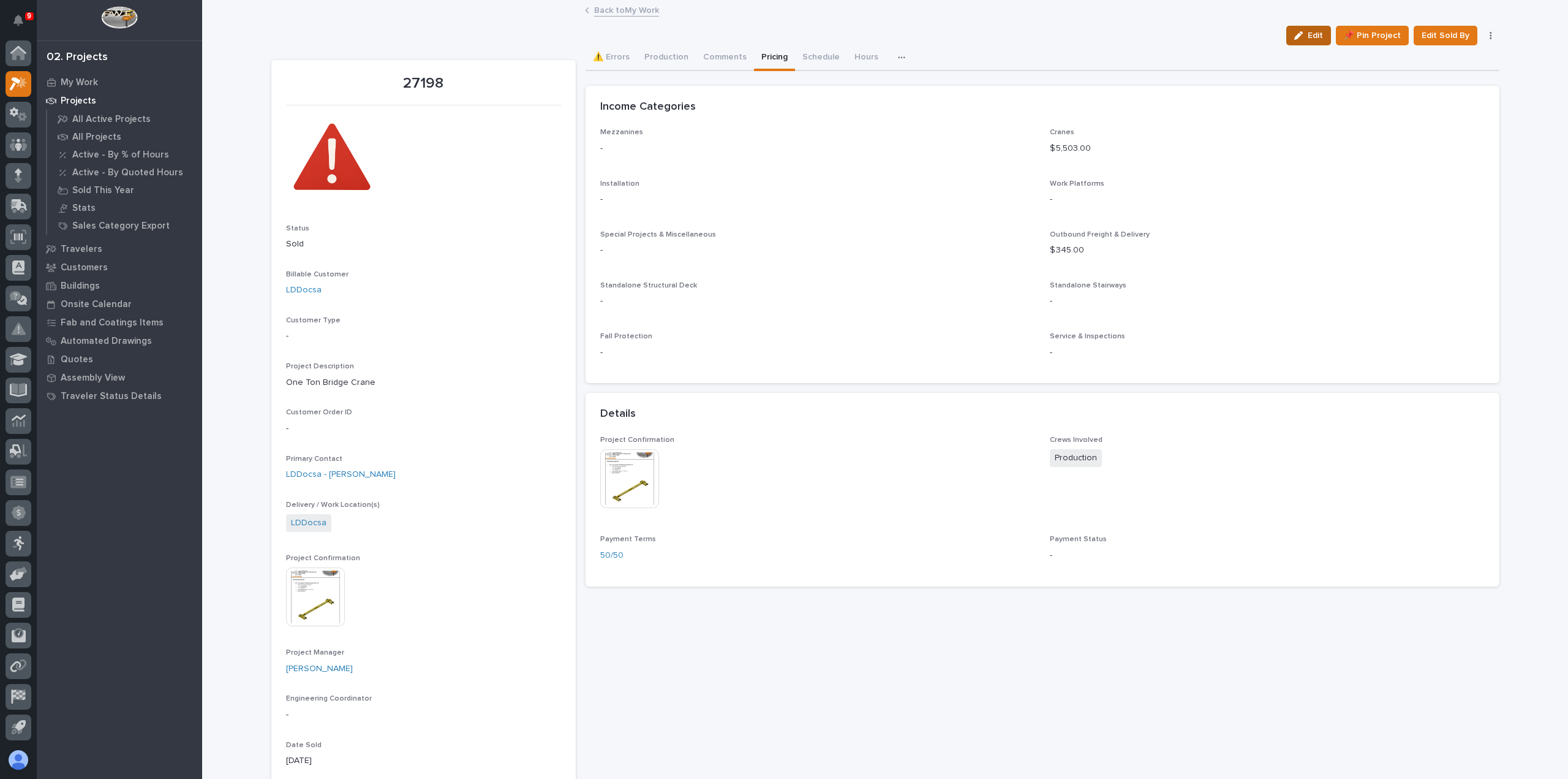
click at [1325, 27] on button "Edit" at bounding box center [1308, 35] width 45 height 19
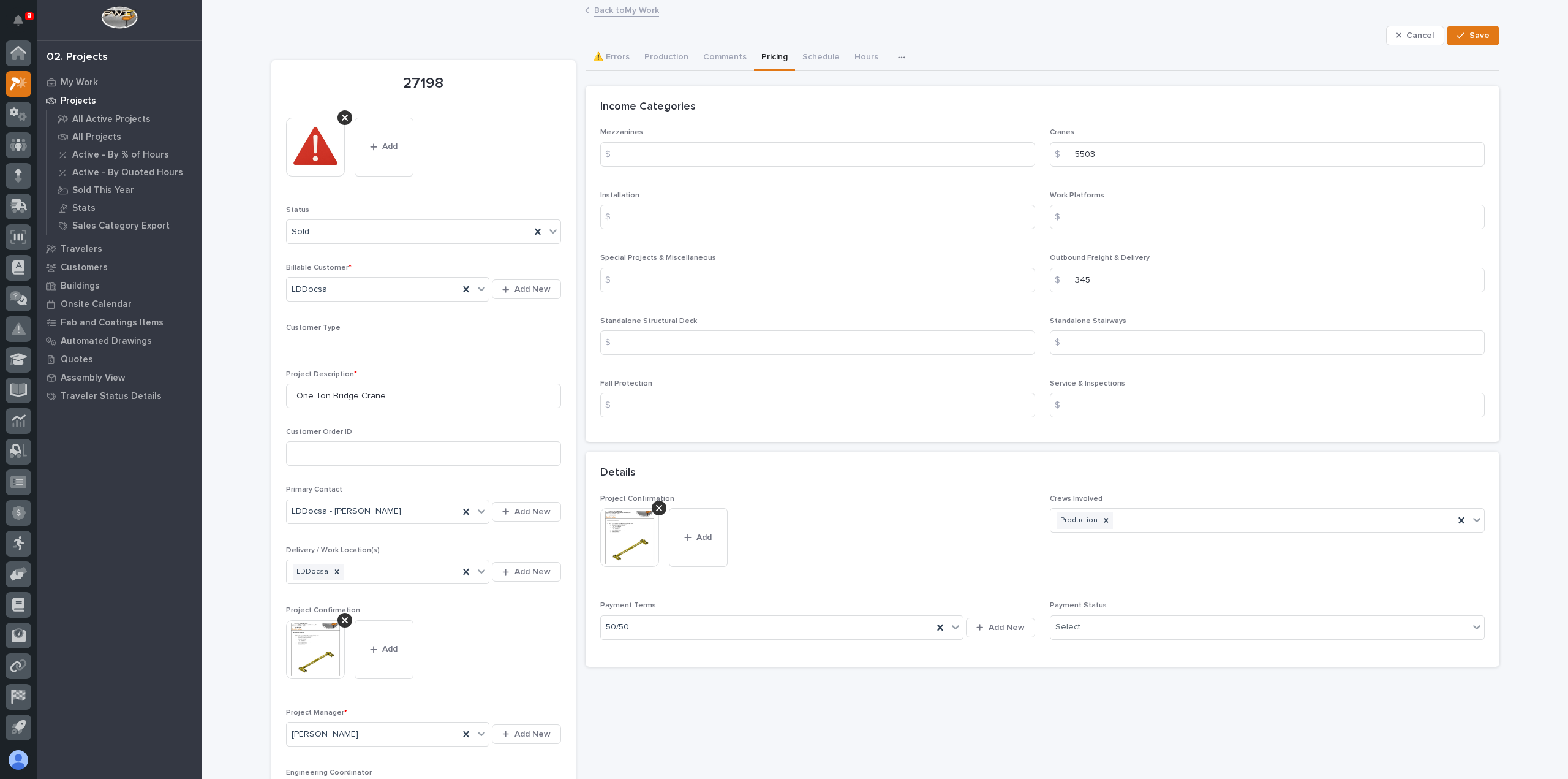
scroll to position [61, 0]
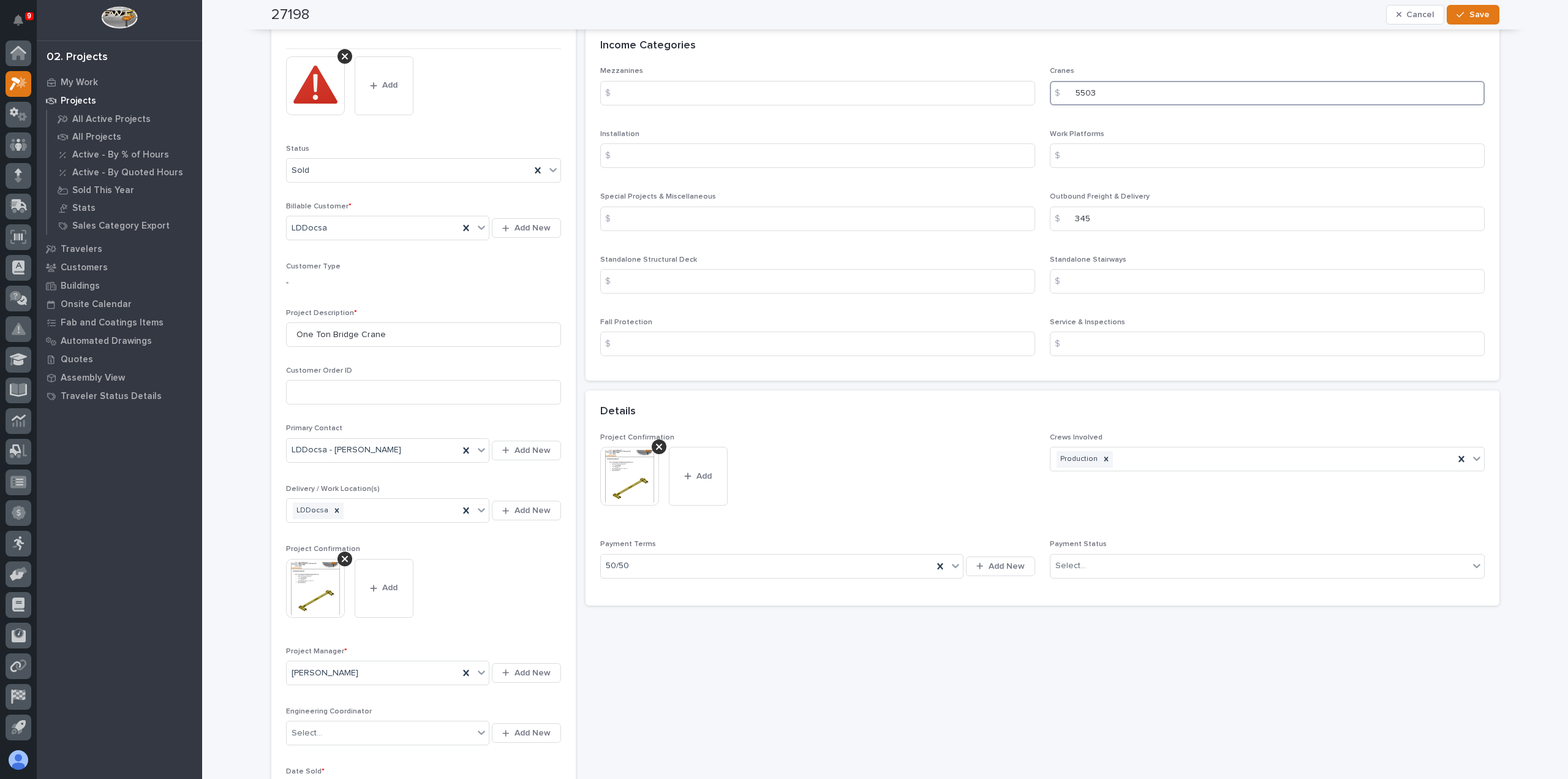
click at [1113, 90] on input "5503" at bounding box center [1267, 94] width 435 height 25
type input "5"
type input "4775"
click at [1104, 223] on input "345" at bounding box center [1267, 219] width 435 height 25
click at [1121, 349] on input at bounding box center [1267, 344] width 435 height 25
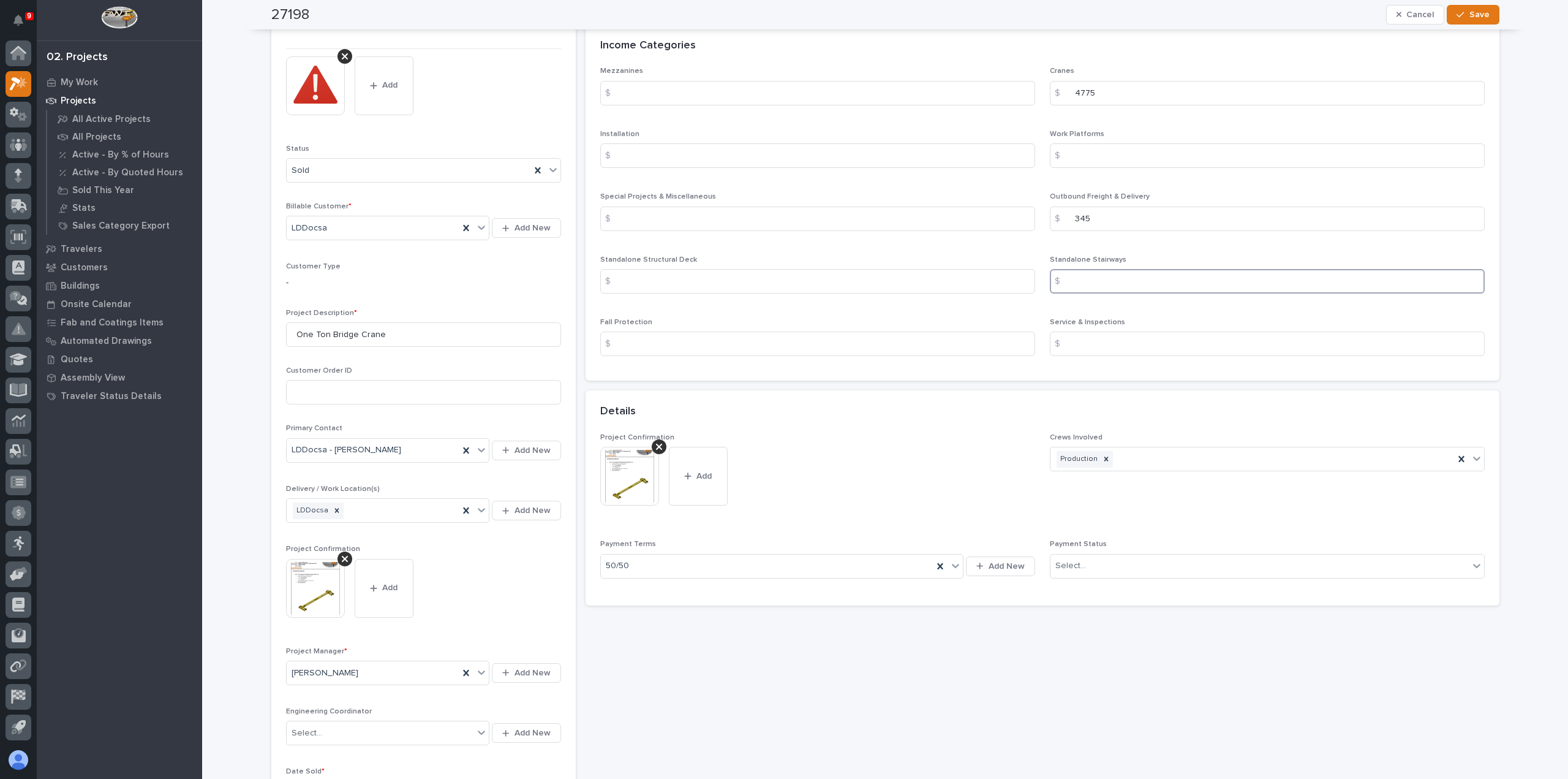
click at [1074, 288] on input at bounding box center [1267, 282] width 435 height 25
click at [818, 274] on input at bounding box center [818, 282] width 435 height 25
click at [721, 85] on input at bounding box center [818, 94] width 435 height 25
click at [1474, 19] on span "Save" at bounding box center [1479, 14] width 20 height 11
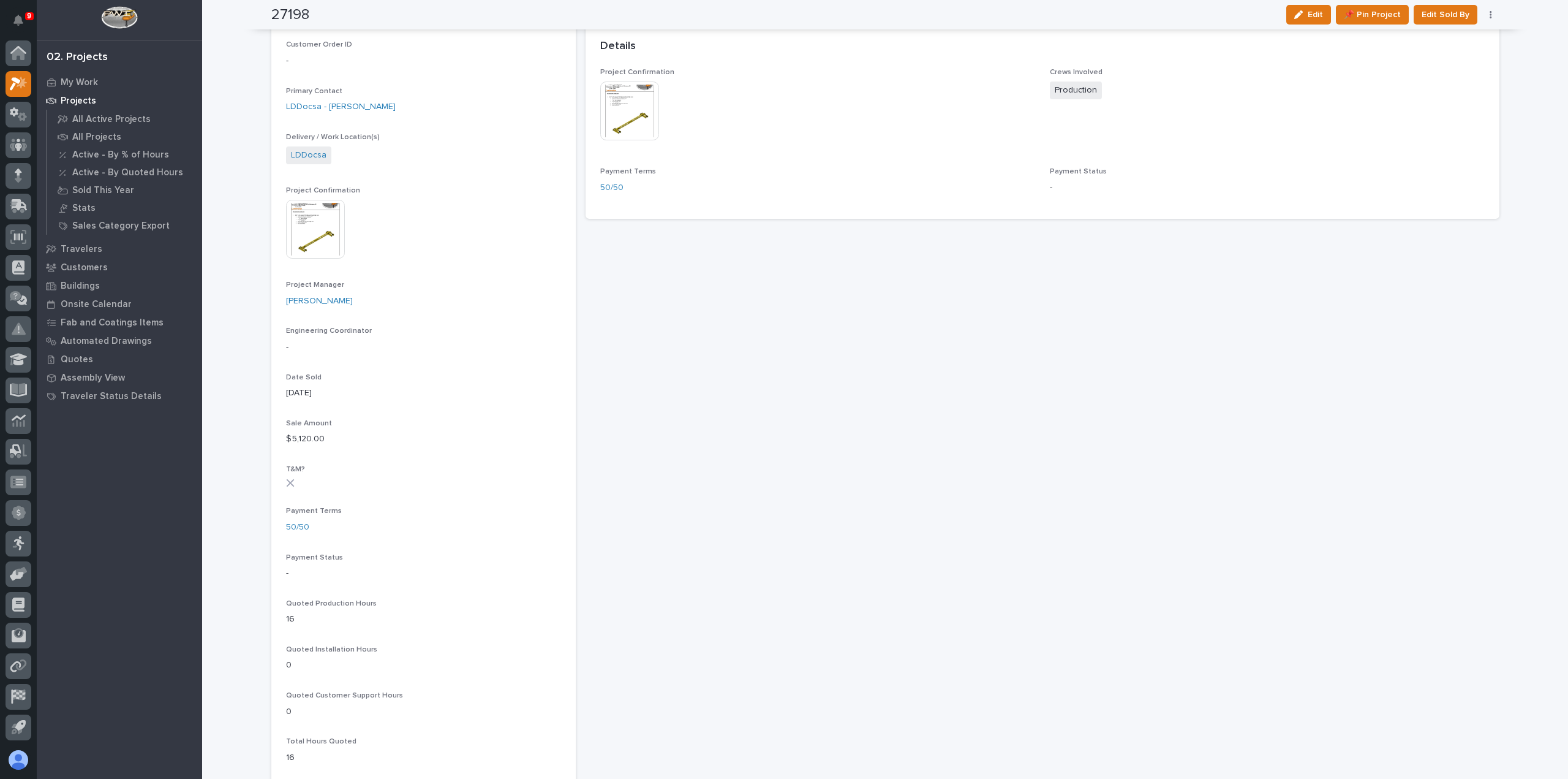
scroll to position [0, 0]
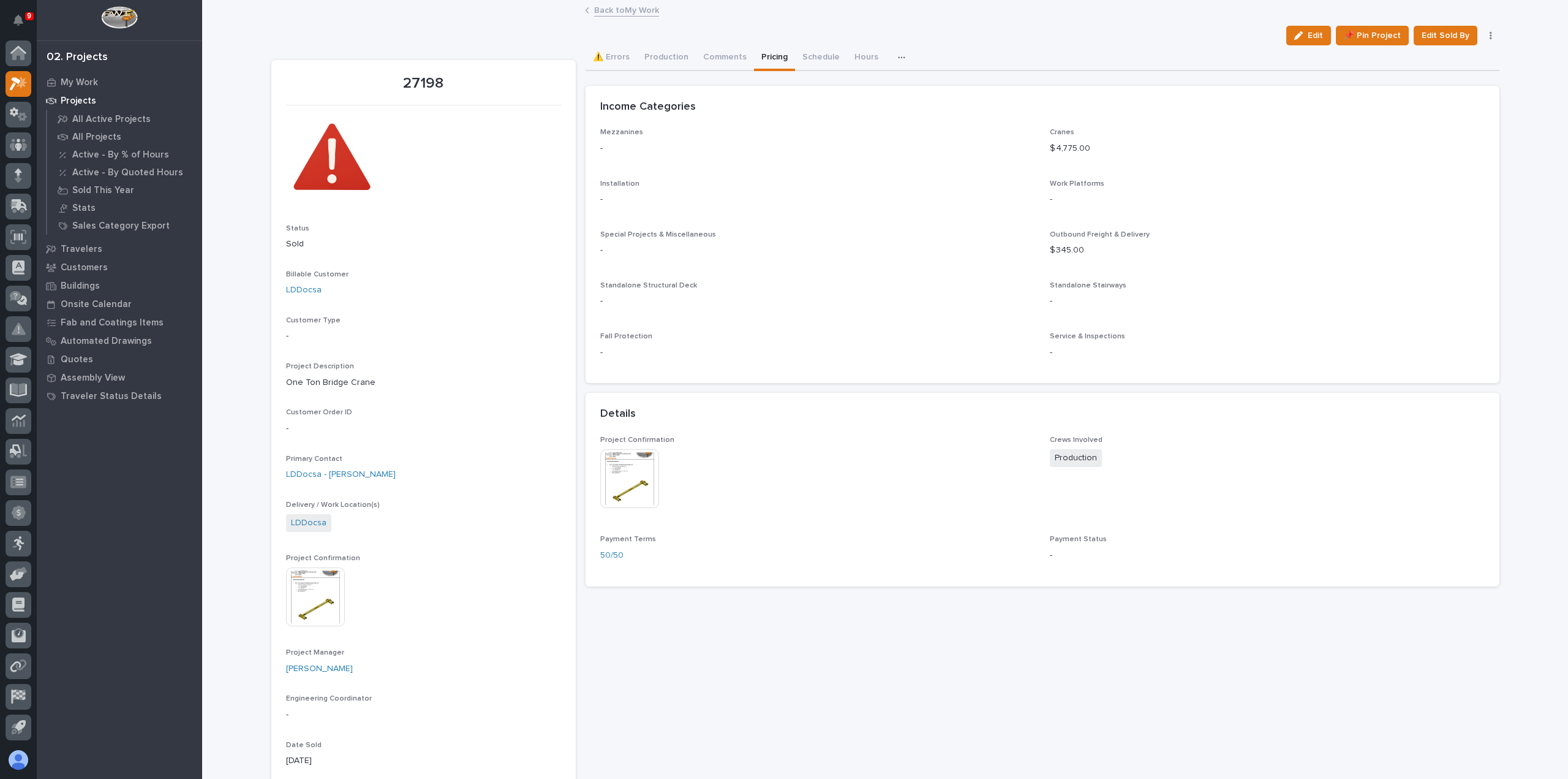
click at [614, 11] on link "Back to My Work" at bounding box center [627, 10] width 65 height 14
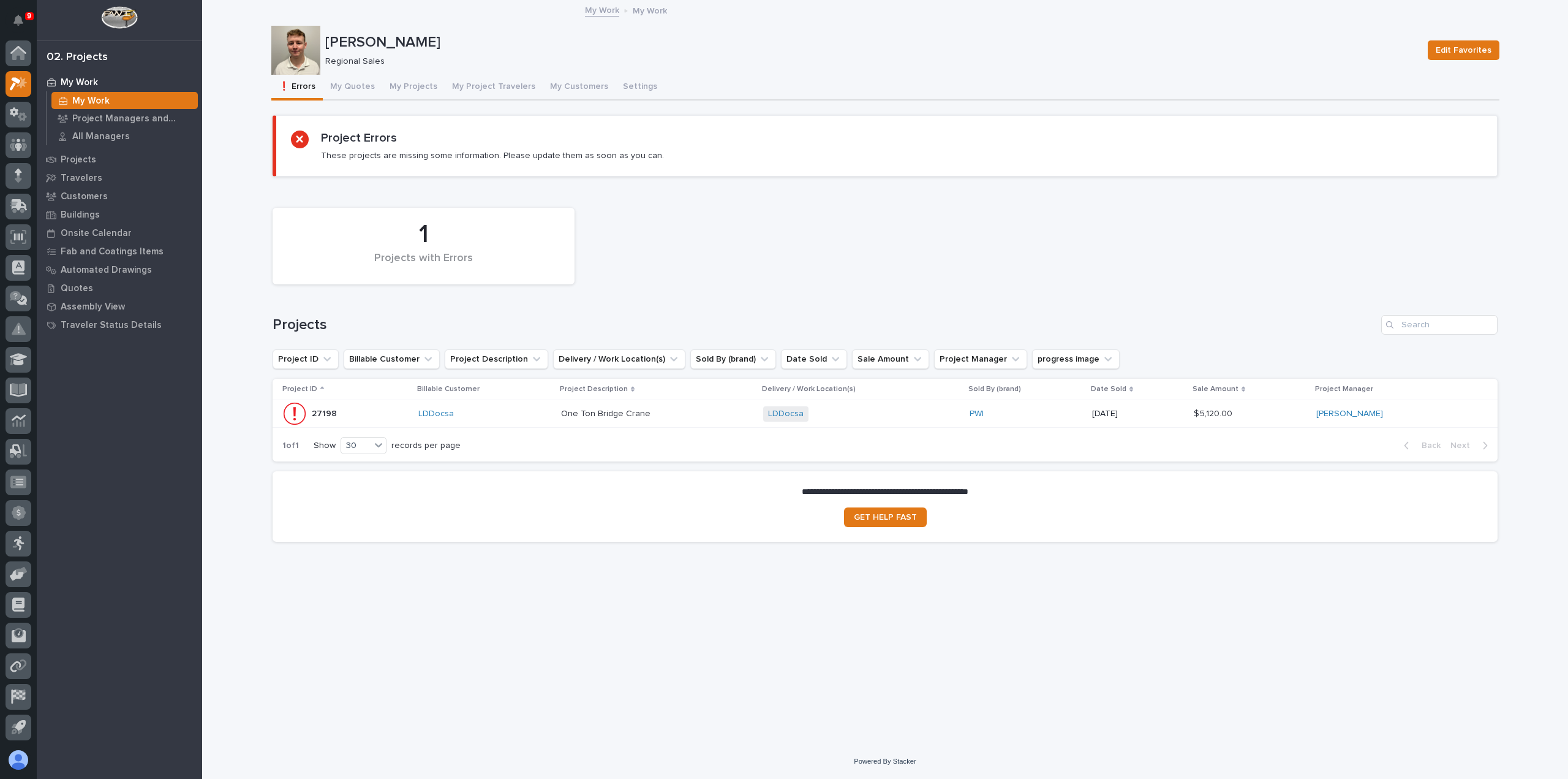
click at [1080, 291] on div "1 Projects with Errors Projects Project ID Billable Customer Project Descriptio…" at bounding box center [886, 331] width 1225 height 260
click at [351, 81] on button "My Quotes" at bounding box center [352, 87] width 59 height 26
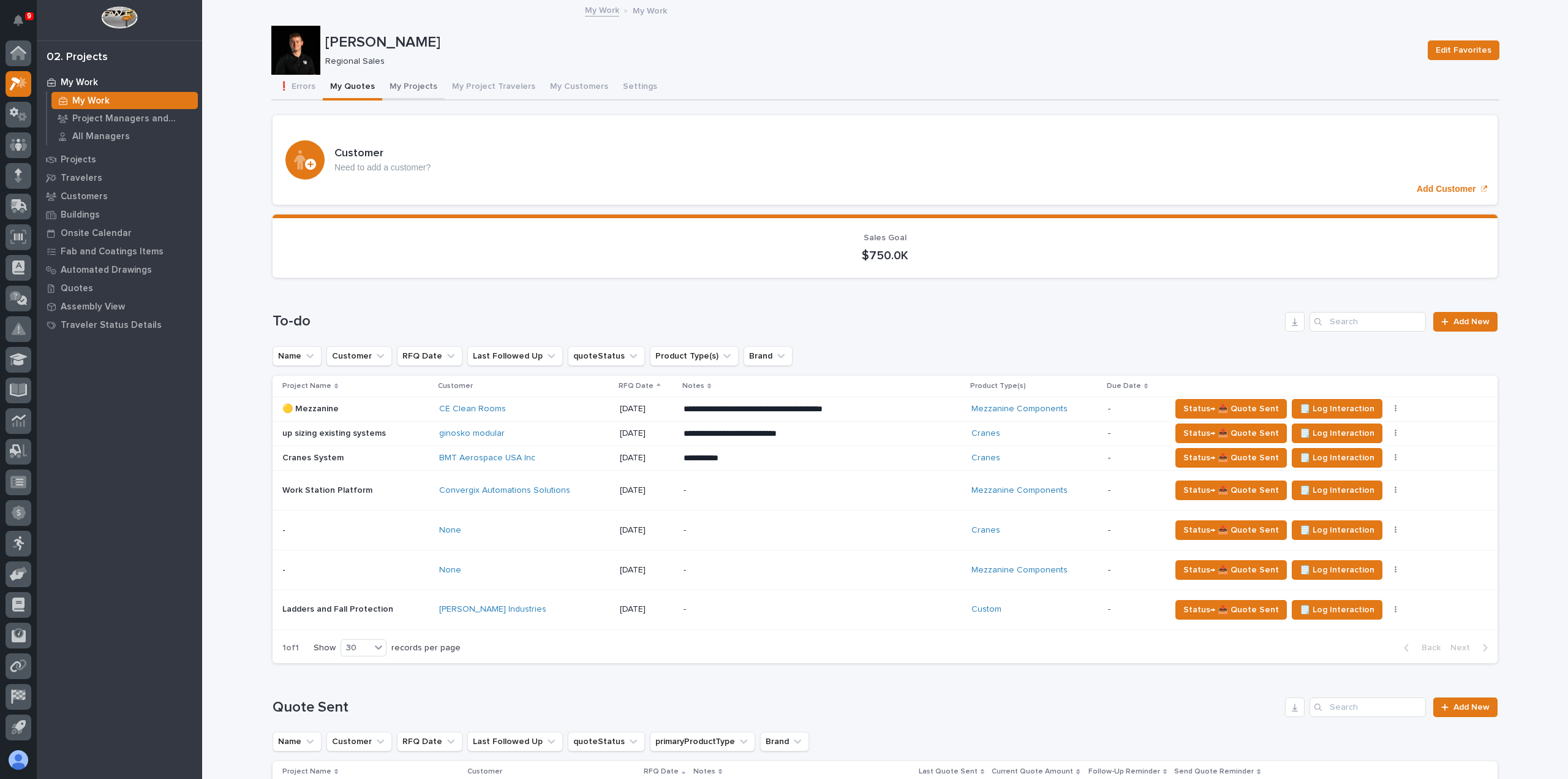
click at [411, 84] on button "My Projects" at bounding box center [413, 87] width 63 height 26
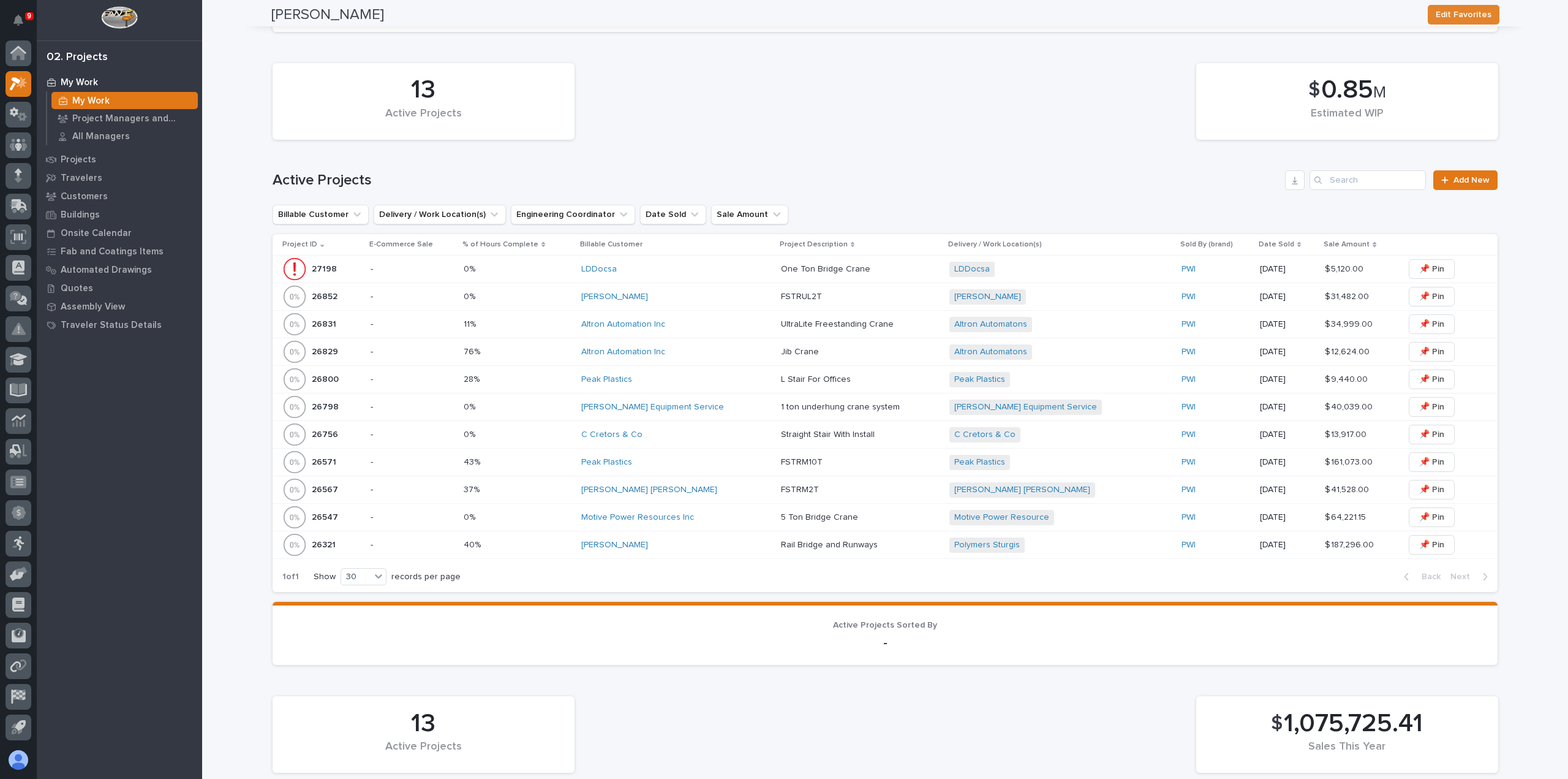
scroll to position [246, 0]
click at [726, 492] on div "[PERSON_NAME] [PERSON_NAME]" at bounding box center [675, 486] width 190 height 20
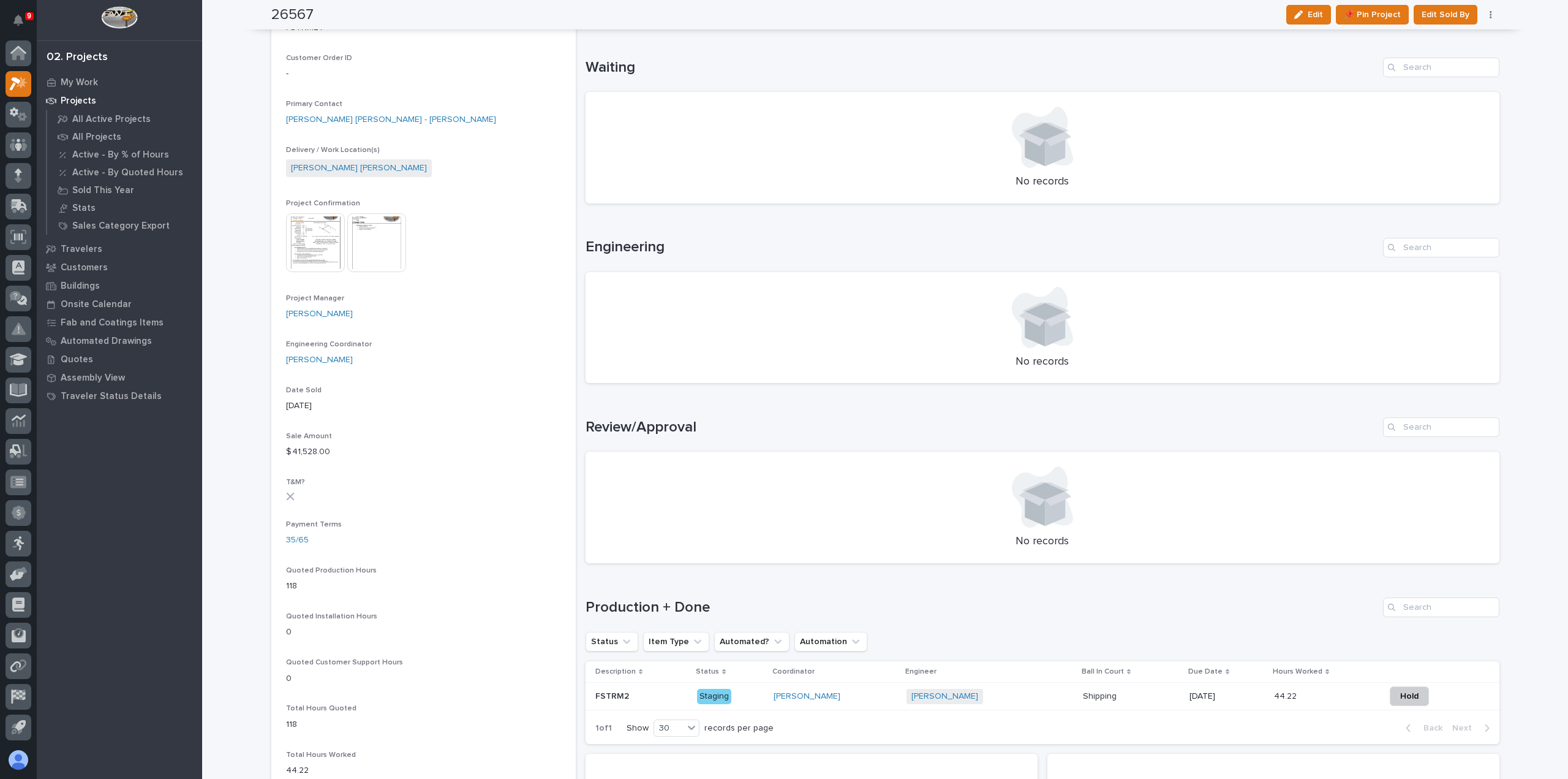
scroll to position [306, 0]
